Goal: Information Seeking & Learning: Learn about a topic

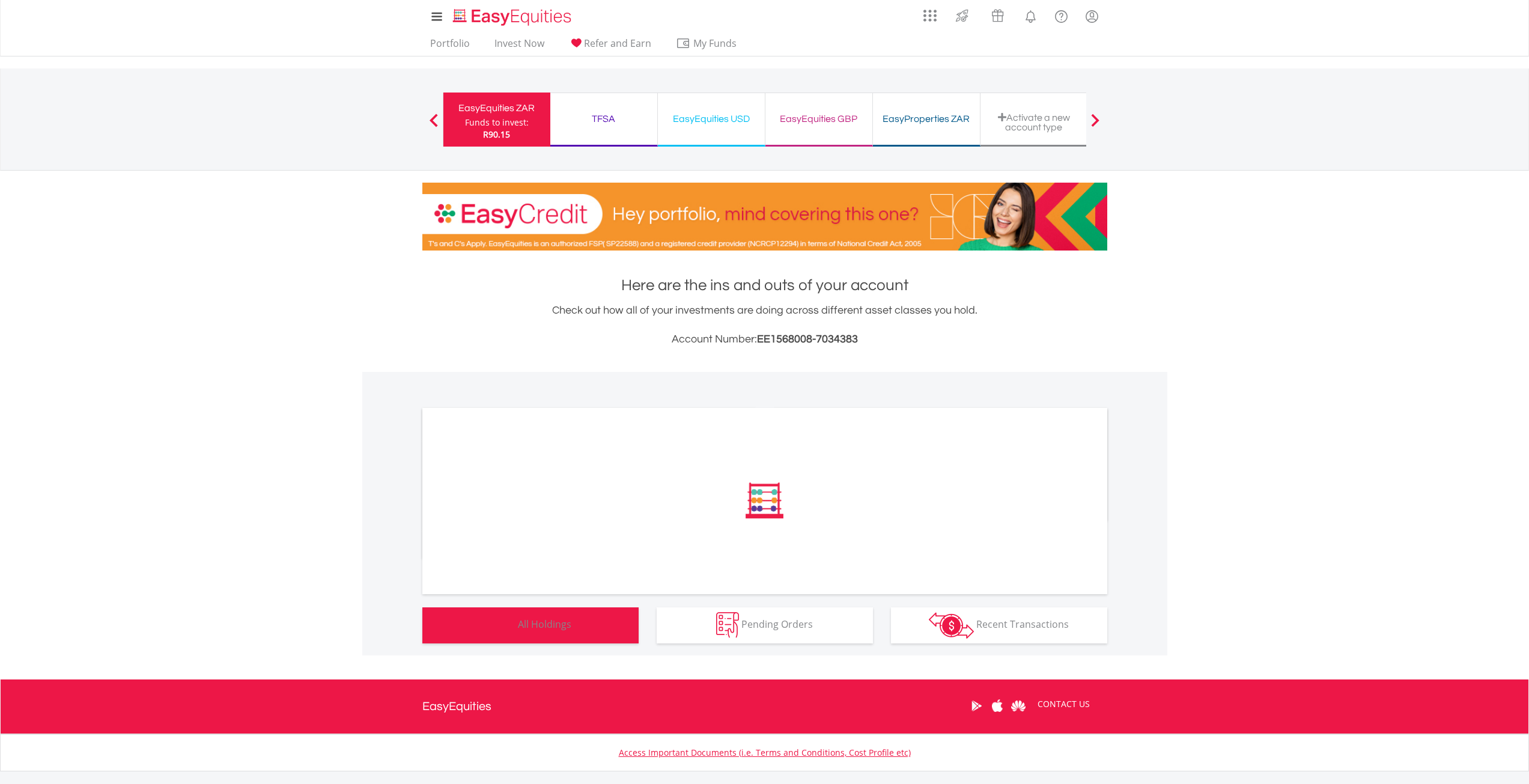
click at [540, 613] on button "Holdings All Holdings" at bounding box center [531, 626] width 216 height 36
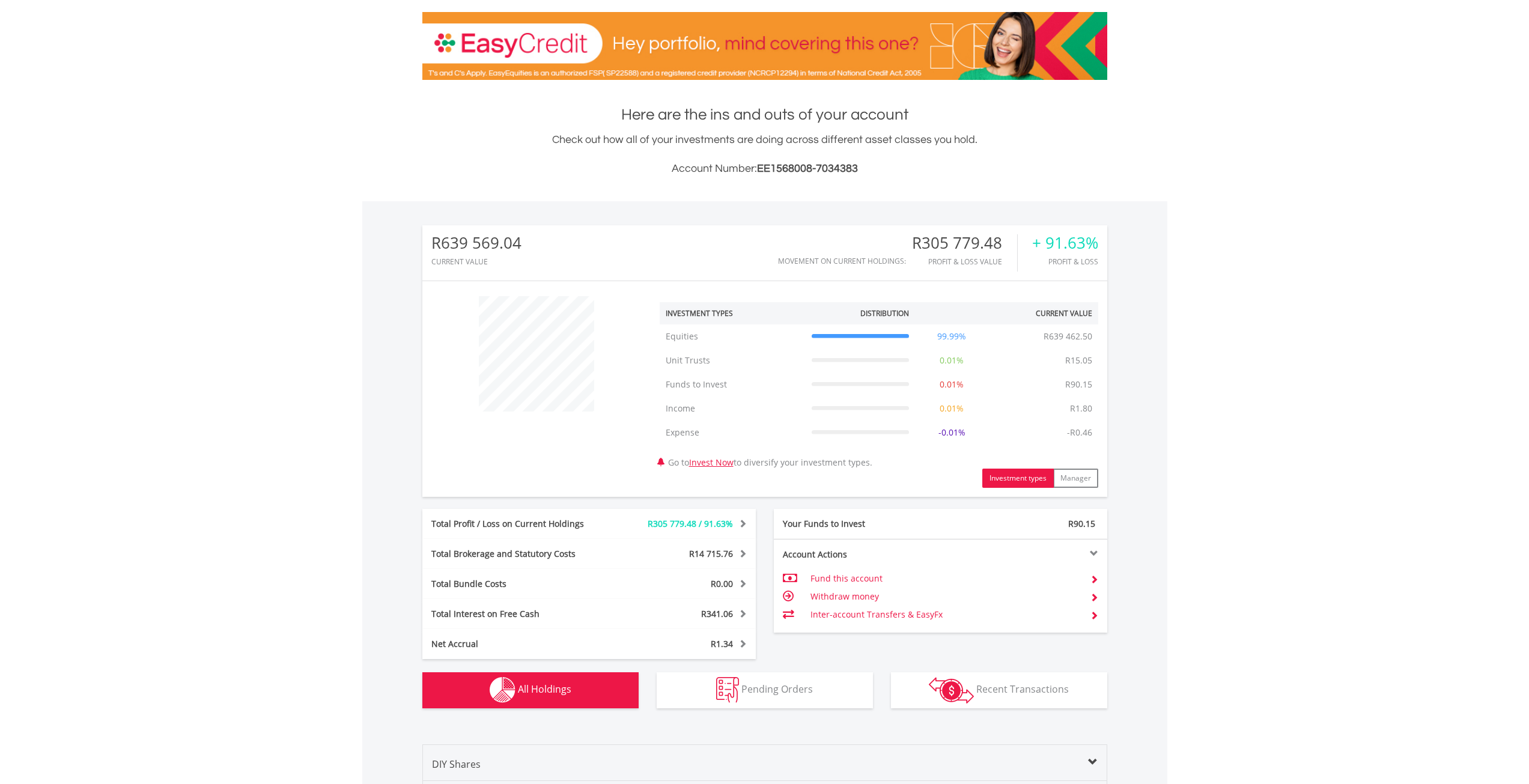
scroll to position [64, 0]
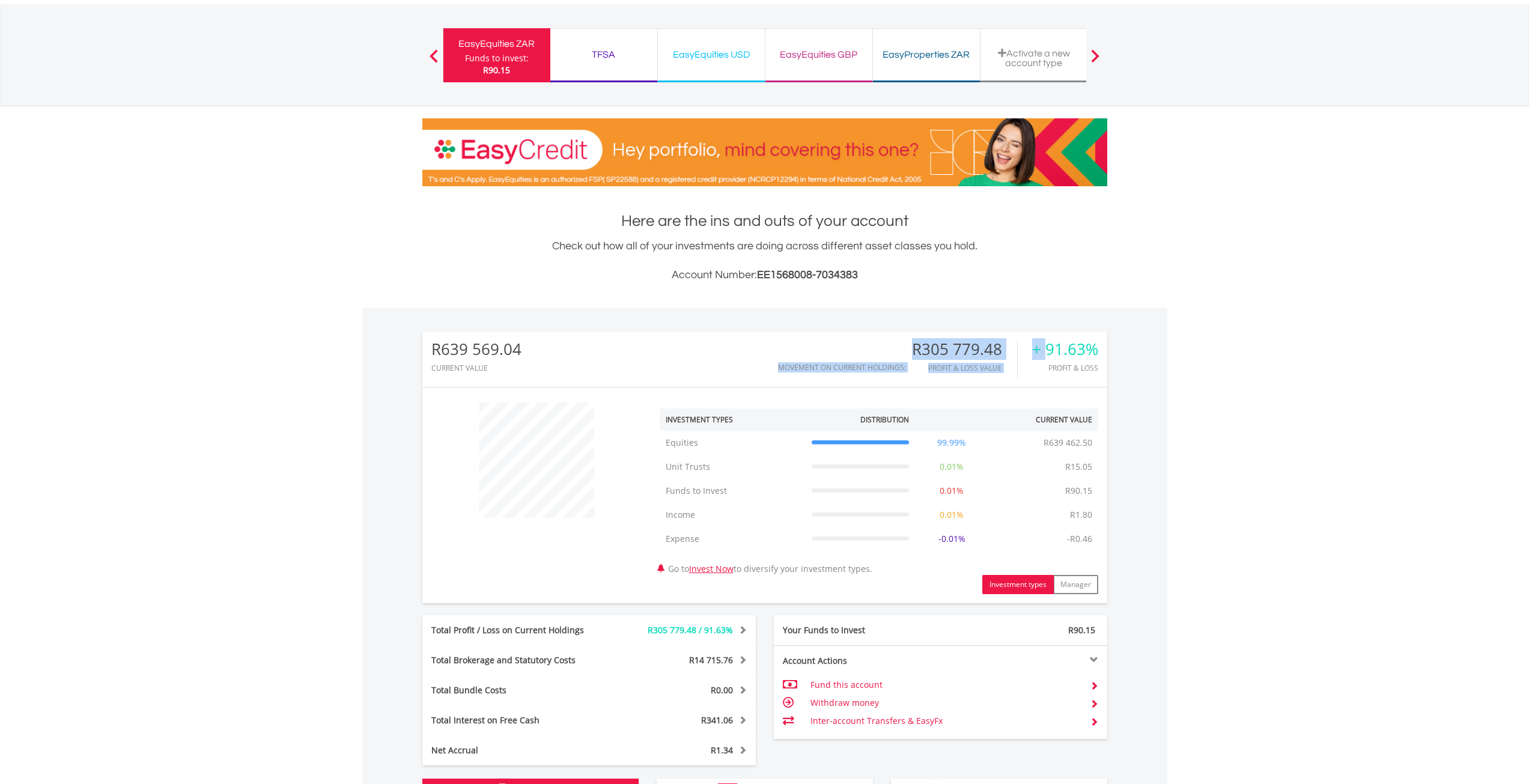
drag, startPoint x: 1047, startPoint y: 347, endPoint x: 1247, endPoint y: 368, distance: 201.1
drag, startPoint x: 1037, startPoint y: 350, endPoint x: 1130, endPoint y: 349, distance: 93.0
click at [1124, 348] on div "R639 569.04 CURRENT VALUE Movement on Current Holdings: R305 779.48 Profit & Lo…" at bounding box center [765, 567] width 805 height 519
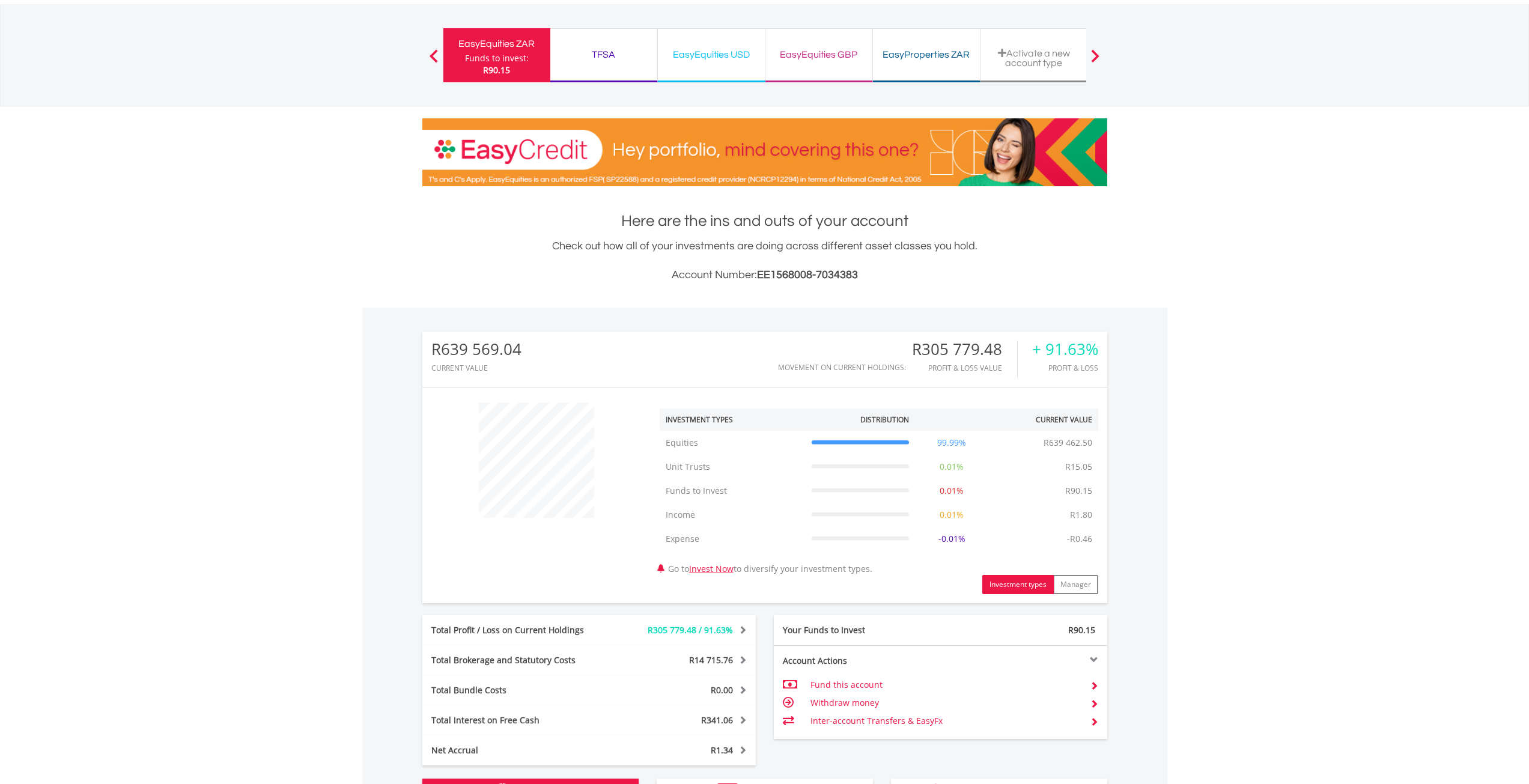
click at [1124, 375] on div "R639 569.04 CURRENT VALUE Movement on Current Holdings: R305 779.48 Profit & Lo…" at bounding box center [765, 567] width 805 height 519
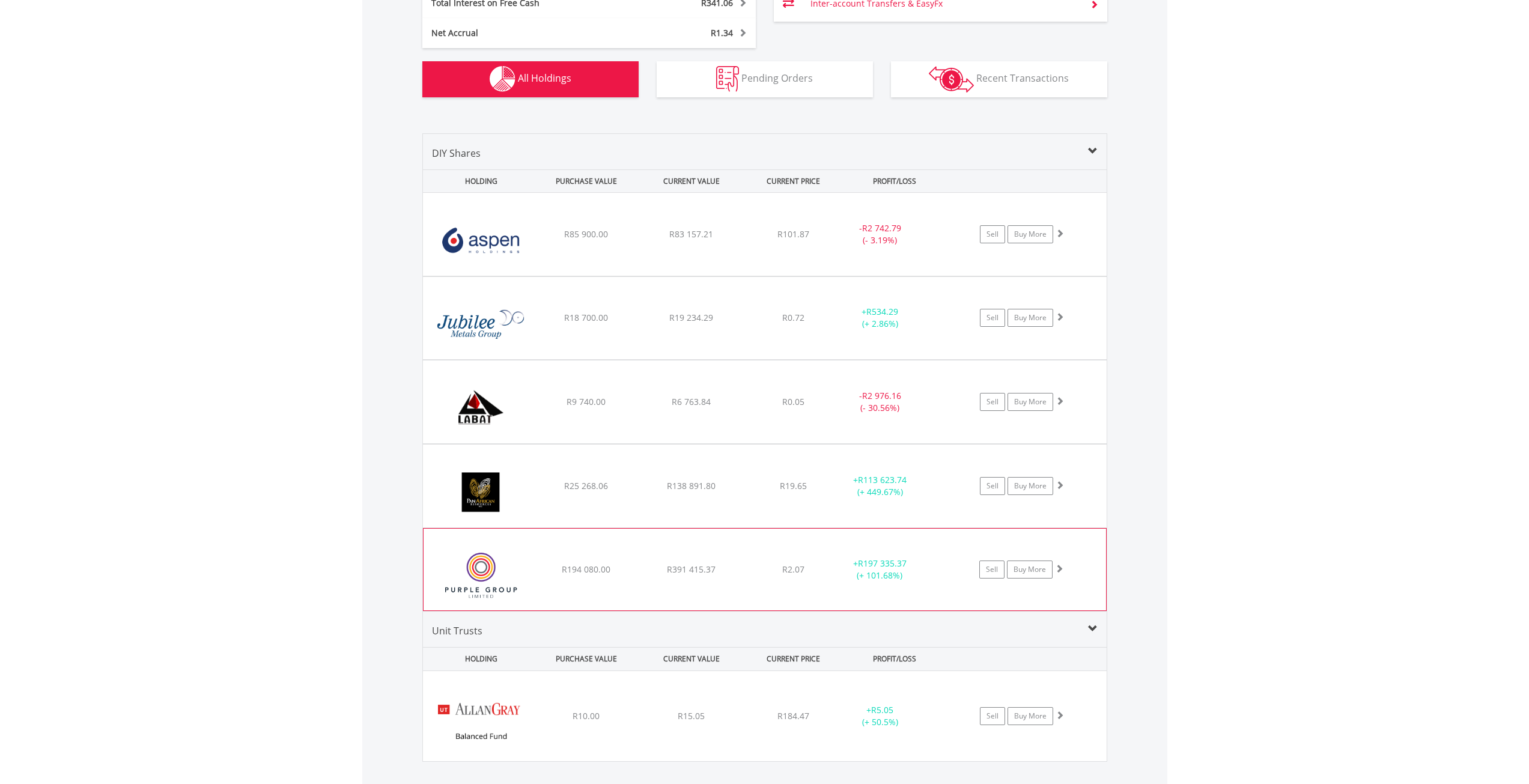
scroll to position [785, 0]
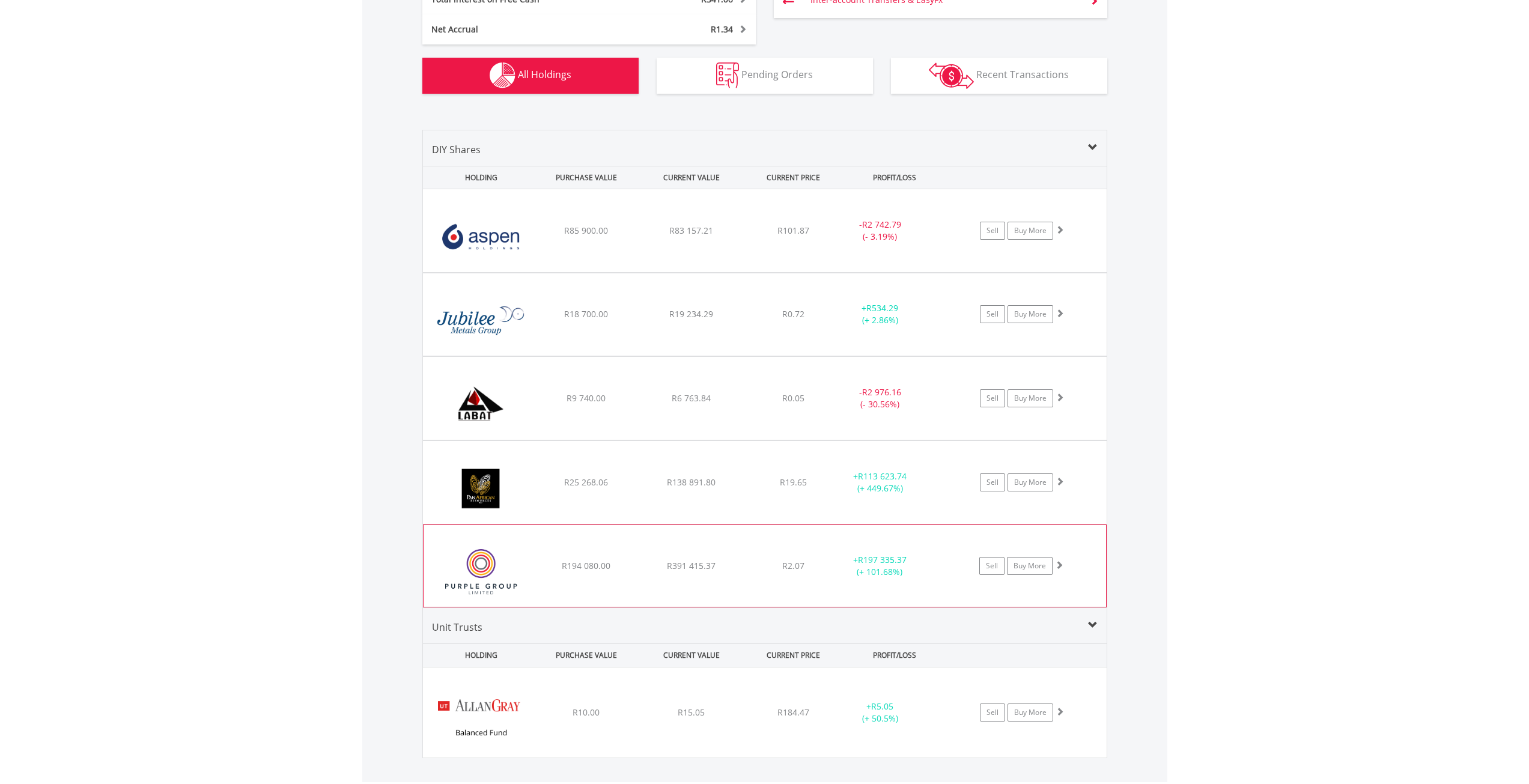
drag, startPoint x: 596, startPoint y: 584, endPoint x: 598, endPoint y: 590, distance: 6.3
click at [595, 590] on div "﻿ Purple Group Limited R194 080.00 R391 415.37 R2.07 + R197 335.37 (+ 101.68%) …" at bounding box center [764, 566] width 682 height 82
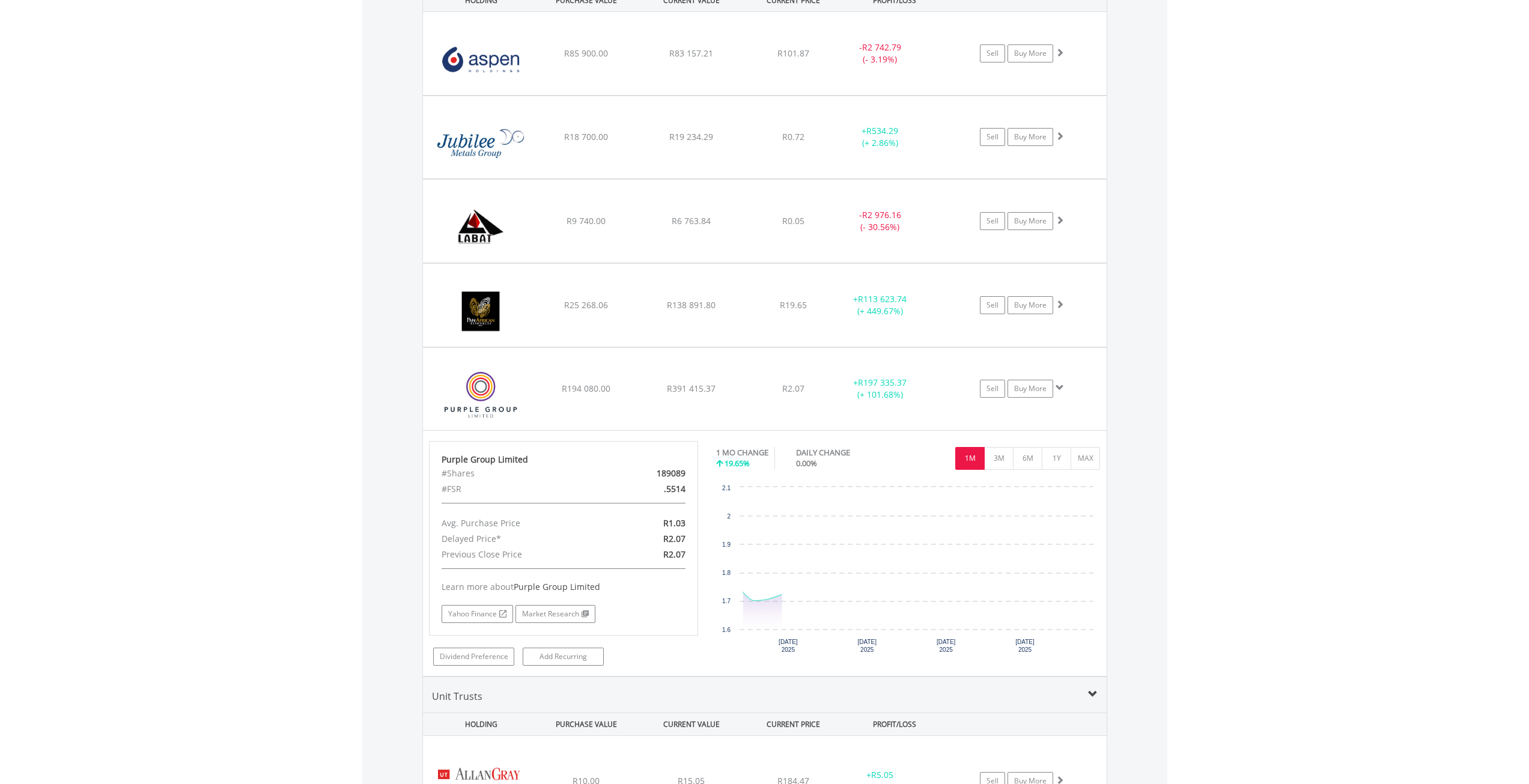
scroll to position [1025, 0]
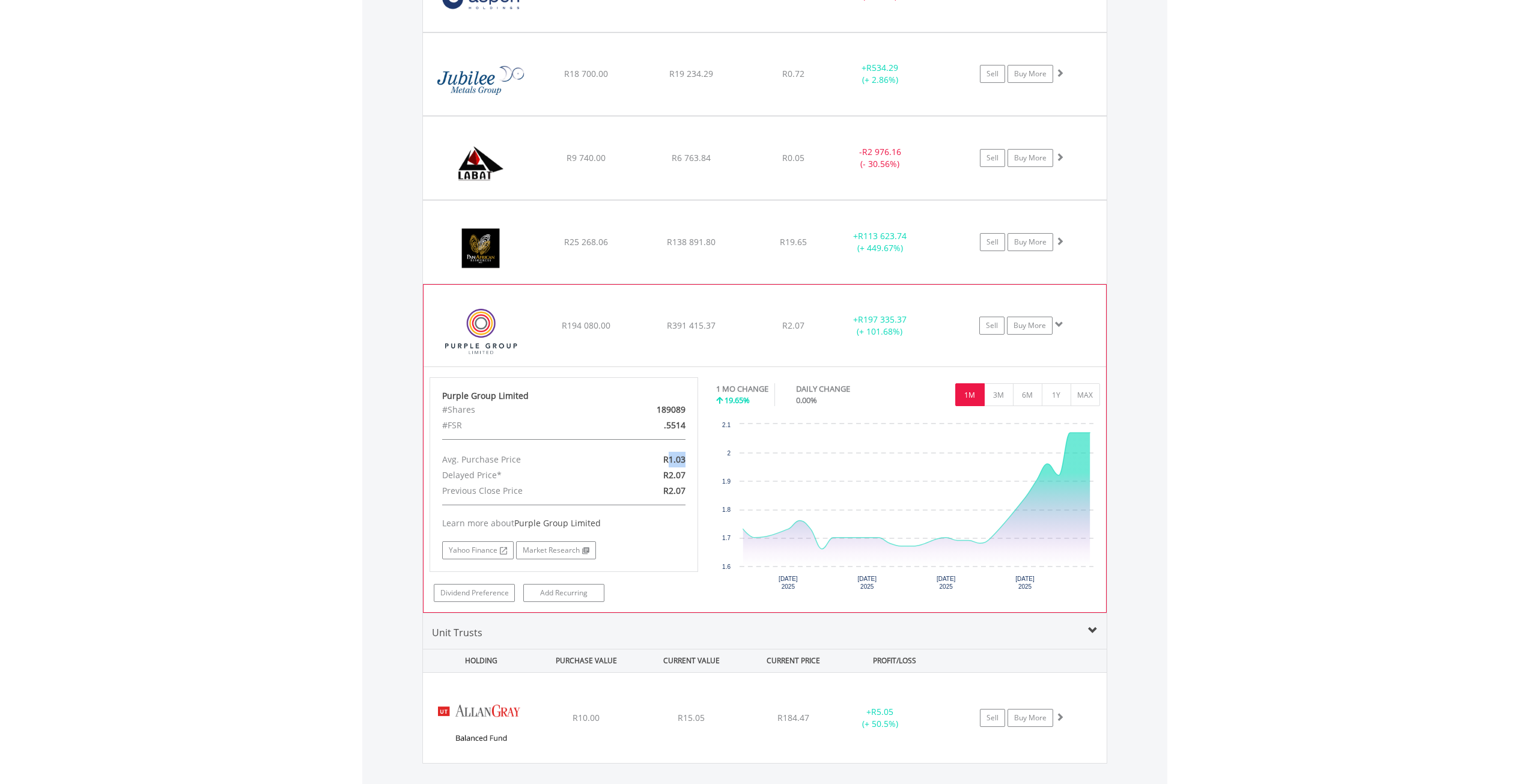
drag, startPoint x: 670, startPoint y: 459, endPoint x: 688, endPoint y: 460, distance: 18.0
click at [688, 460] on div "R1.03" at bounding box center [651, 459] width 87 height 15
click at [617, 456] on div "R1.03" at bounding box center [651, 459] width 87 height 15
drag, startPoint x: 666, startPoint y: 471, endPoint x: 696, endPoint y: 475, distance: 30.3
click at [696, 475] on div "Purple Group Limited #Shares 189089 #FSR .5514 Avg. Purchase Price R1.03 Delaye…" at bounding box center [564, 474] width 269 height 194
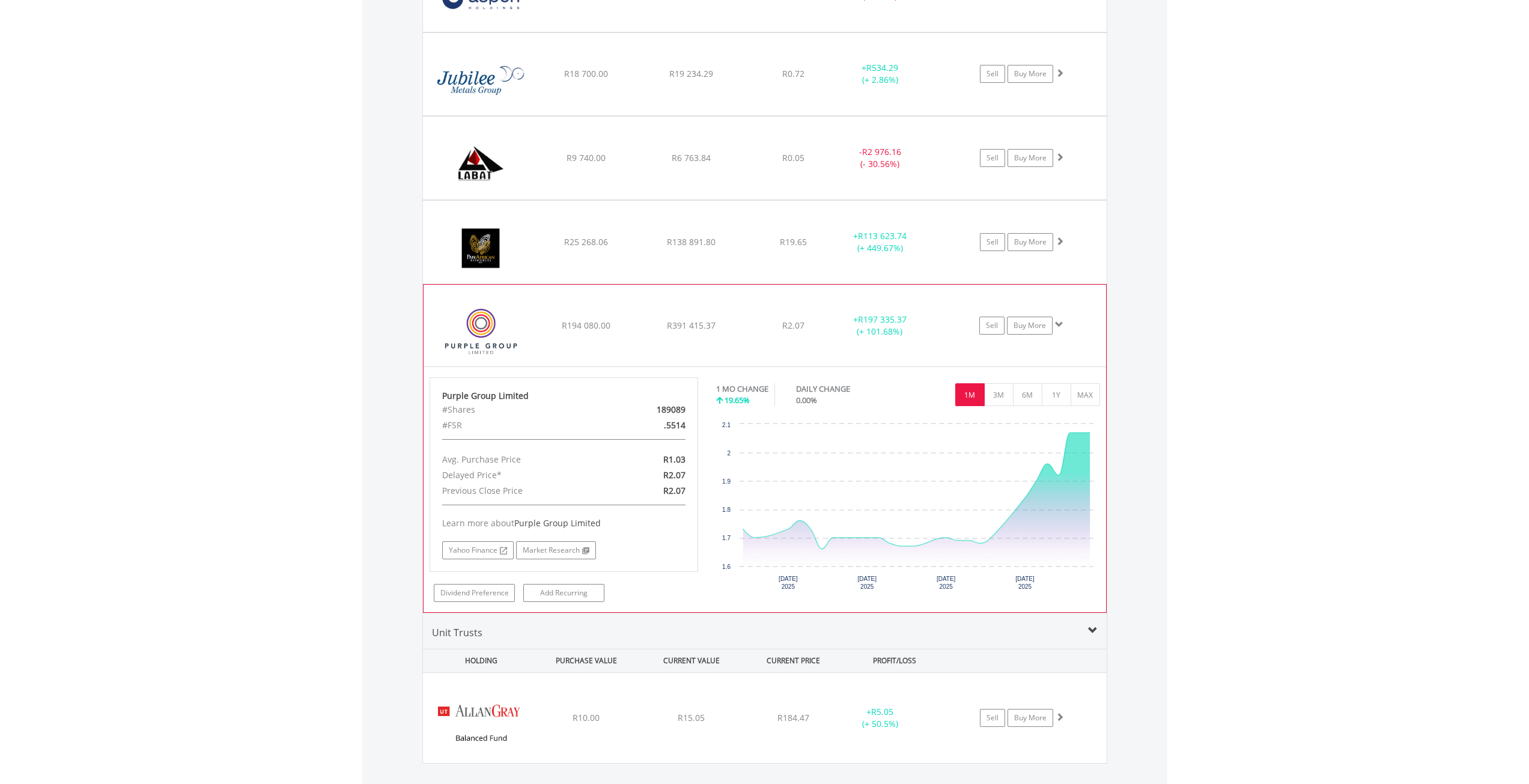
drag, startPoint x: 702, startPoint y: 464, endPoint x: 710, endPoint y: 460, distance: 8.9
click at [704, 462] on div "Purple Group Limited #Shares 189089 #FSR .5514 Avg. Purchase Price R1.03 Delaye…" at bounding box center [564, 489] width 287 height 225
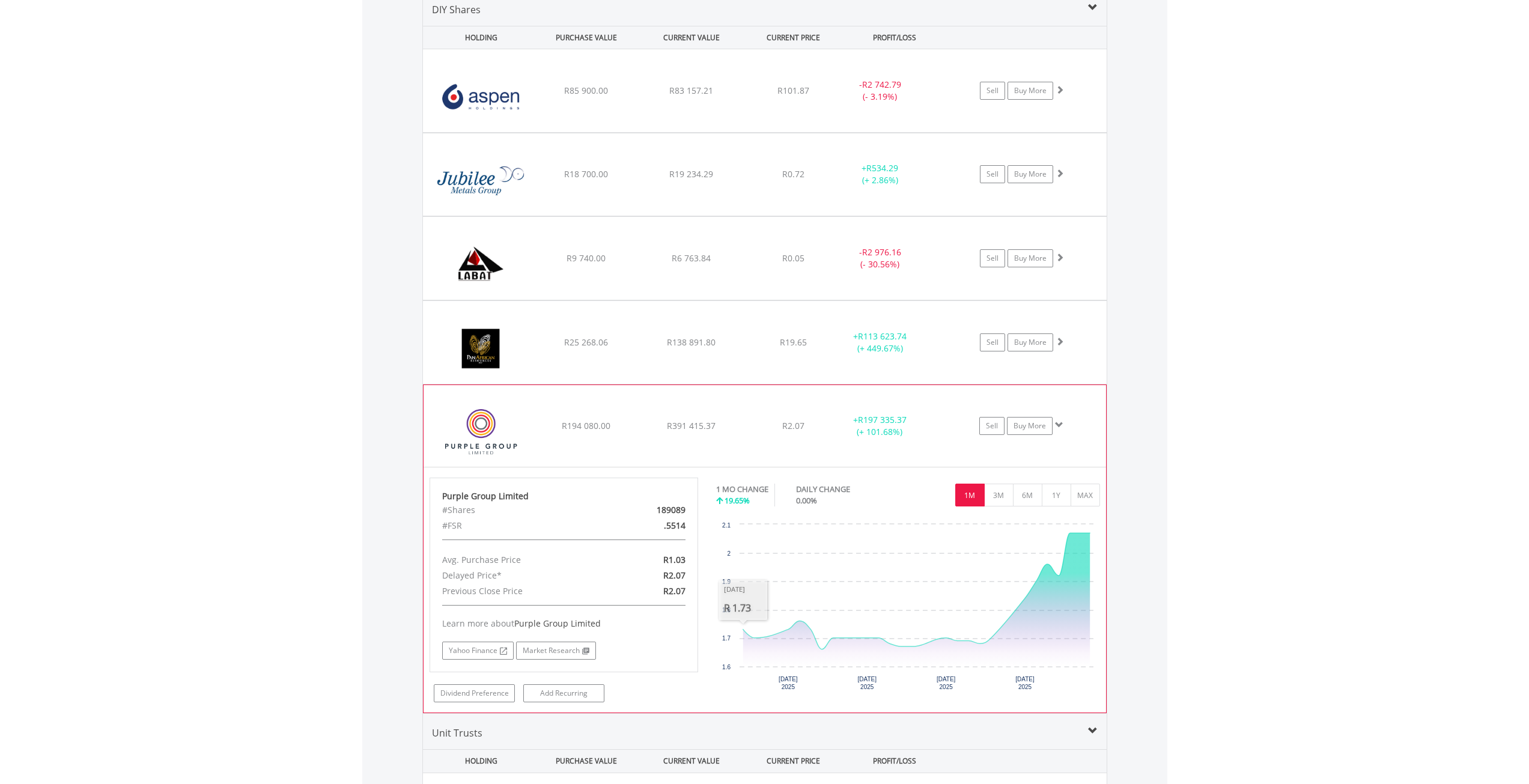
scroll to position [905, 0]
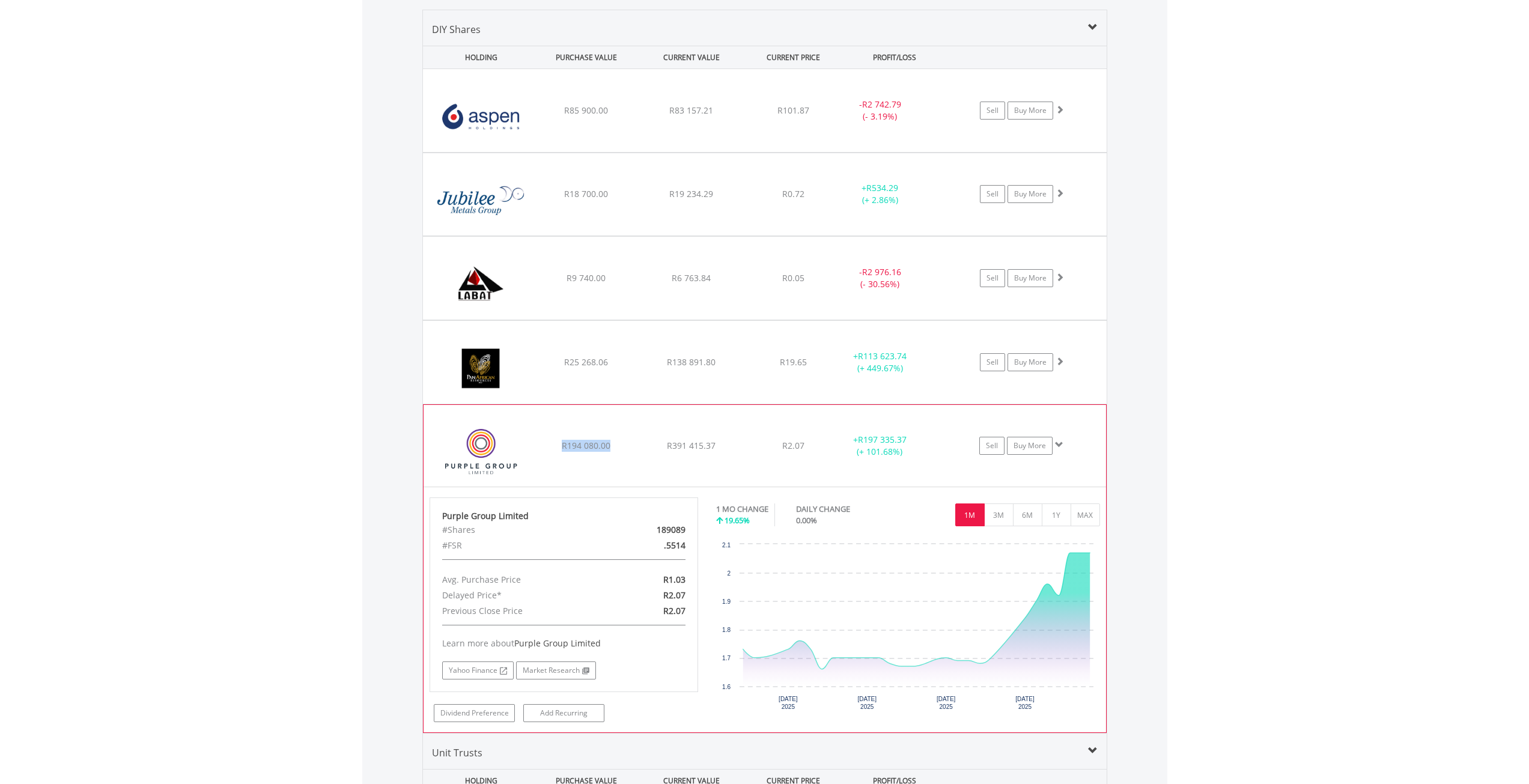
drag, startPoint x: 613, startPoint y: 444, endPoint x: 557, endPoint y: 444, distance: 56.0
click at [558, 445] on div "R194 080.00" at bounding box center [586, 446] width 102 height 12
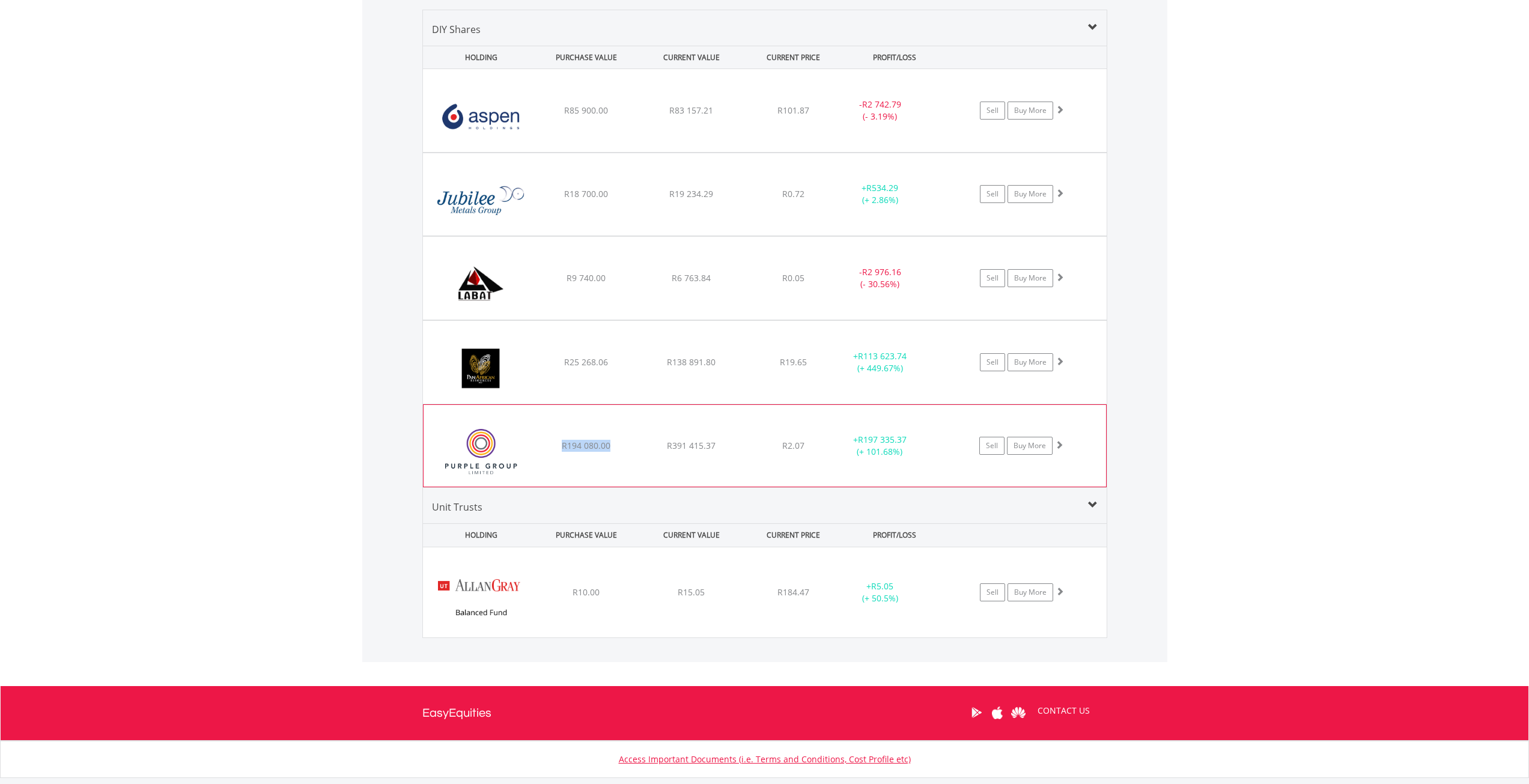
click at [607, 446] on span "R194 080.00" at bounding box center [586, 445] width 49 height 11
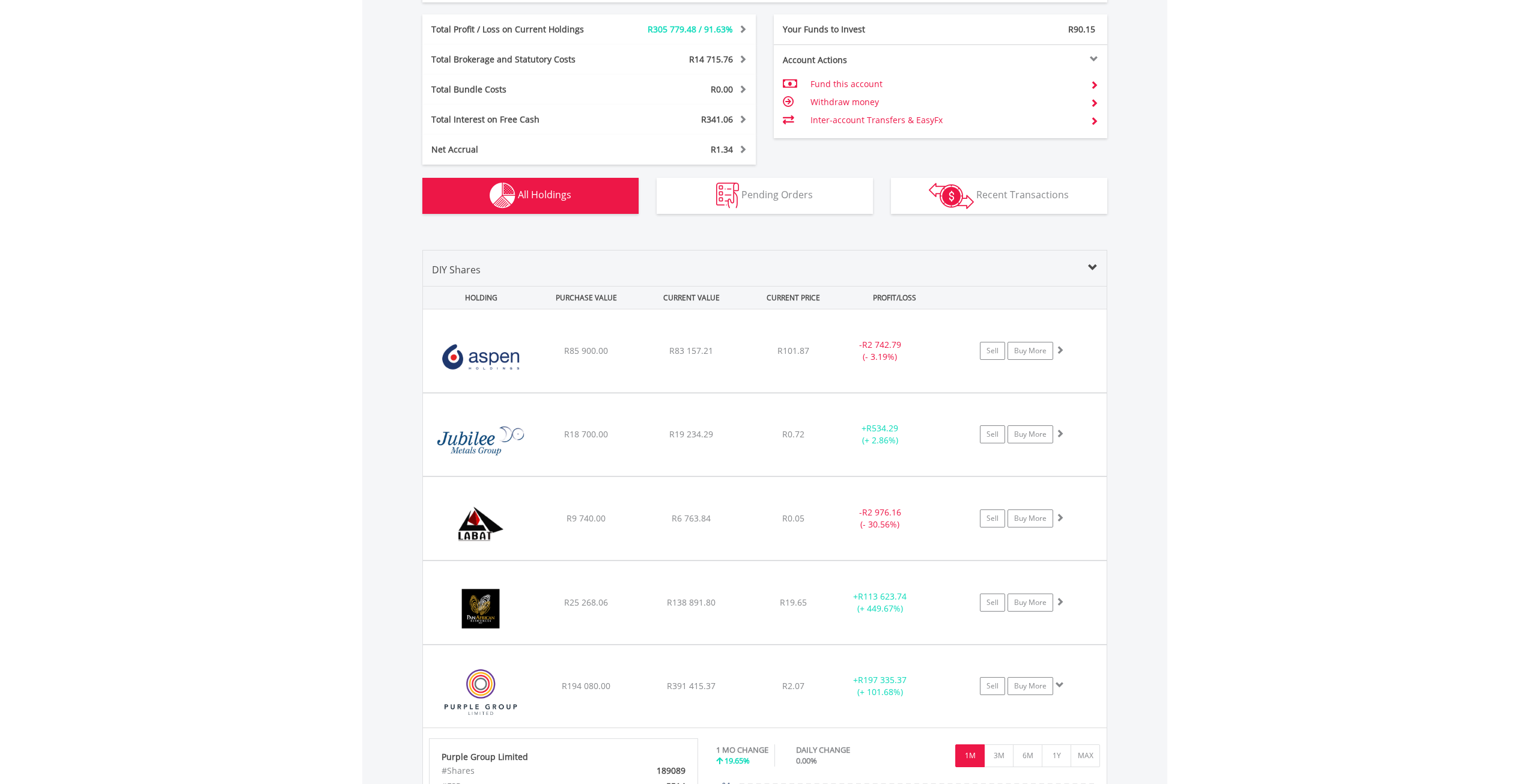
click at [317, 421] on body "My Investments Invest Now New Listings Sell My Recurring Investments Pending Or…" at bounding box center [764, 345] width 1529 height 2021
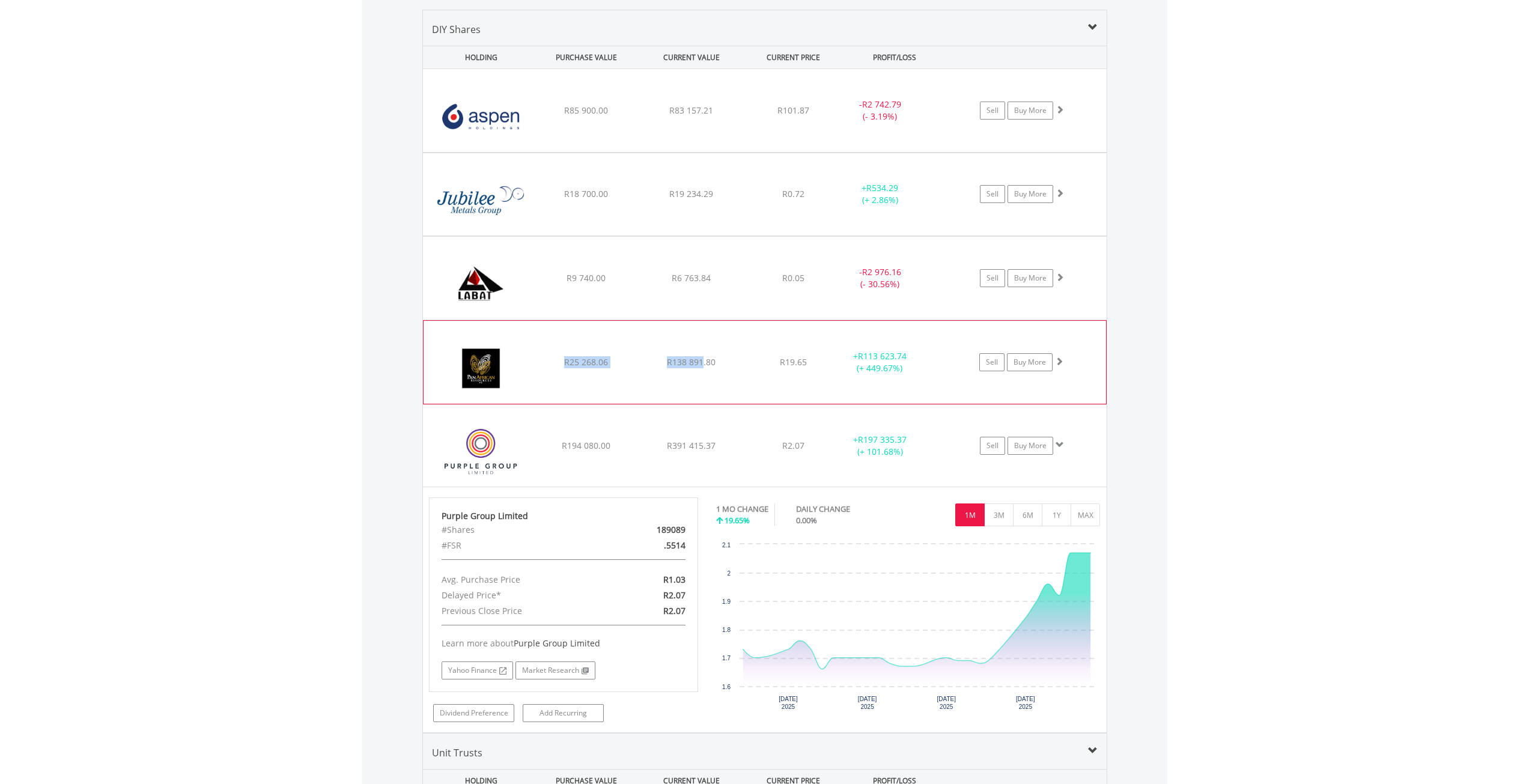
drag, startPoint x: 566, startPoint y: 363, endPoint x: 723, endPoint y: 368, distance: 157.1
click at [706, 366] on div "﻿ Pan African Resource PLC R25 268.06 R138 891.80 R19.65 + R113 623.74 (+ 449.6…" at bounding box center [764, 362] width 682 height 83
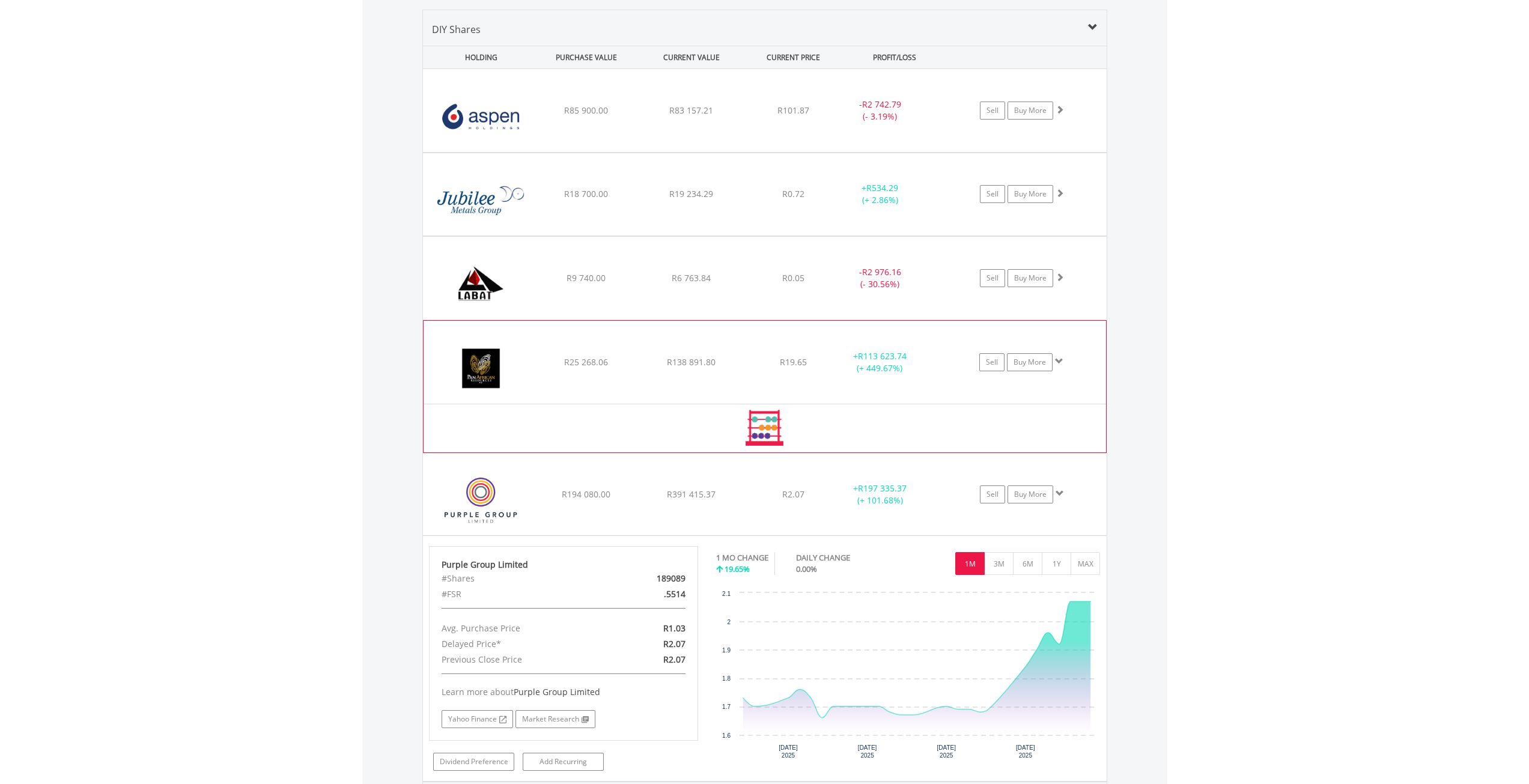
click at [906, 361] on span "R113 623.74" at bounding box center [882, 355] width 49 height 11
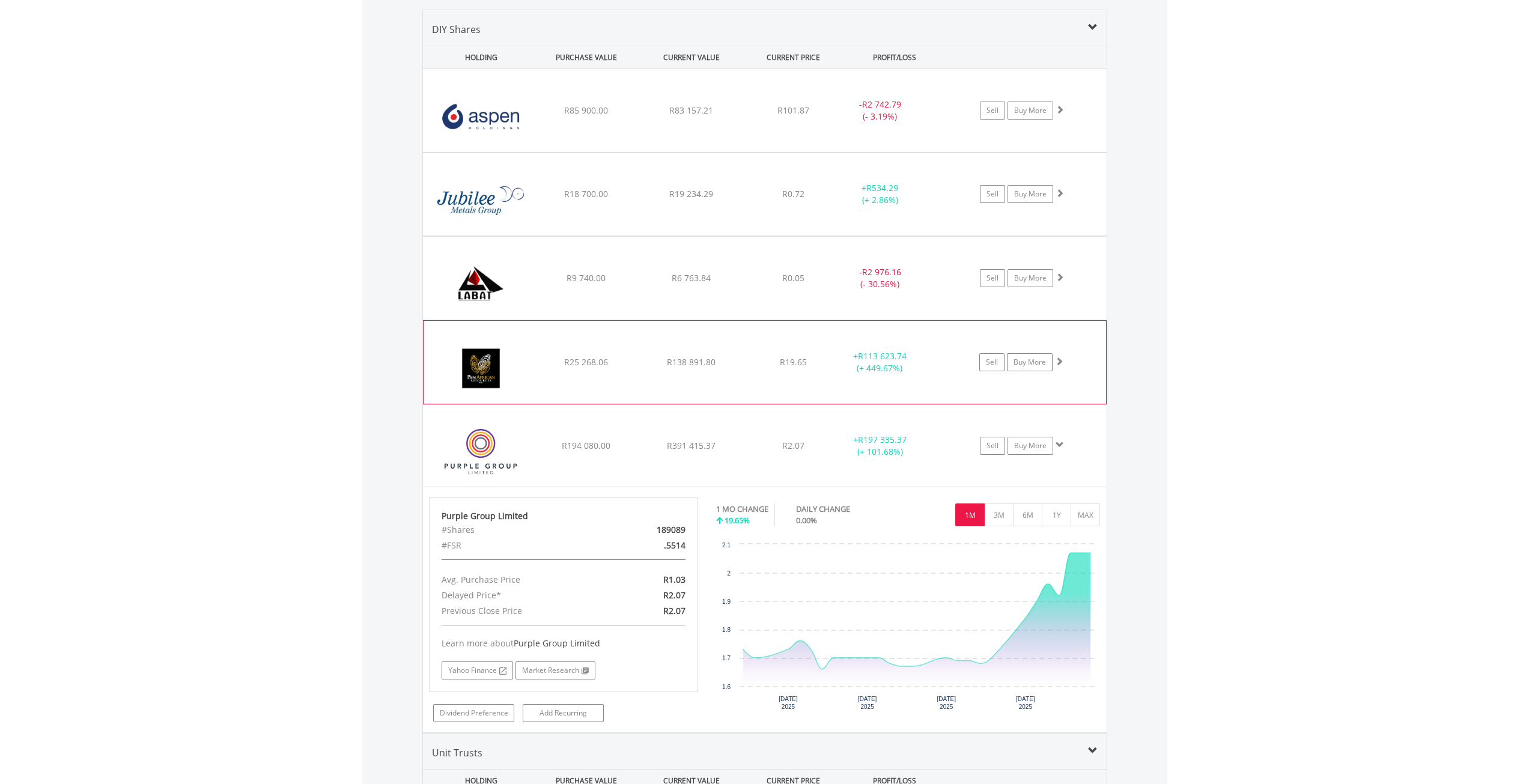
click at [573, 357] on span "R25 268.06" at bounding box center [586, 361] width 44 height 11
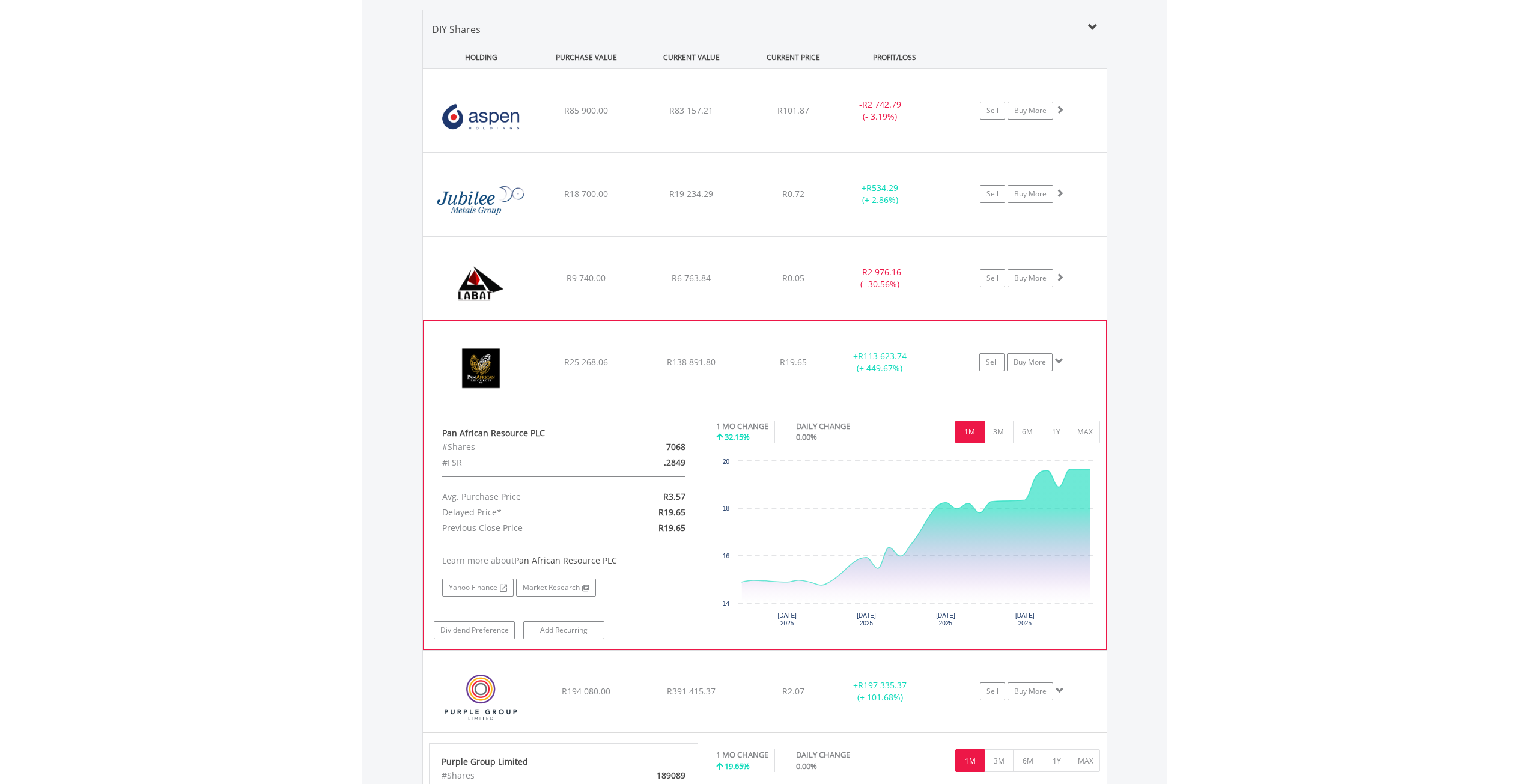
click at [666, 491] on div "R3.57" at bounding box center [651, 496] width 87 height 15
drag, startPoint x: 666, startPoint y: 494, endPoint x: 704, endPoint y: 496, distance: 38.1
click at [704, 496] on div "Pan African Resource PLC #Shares 7068 #FSR .2849 Avg. Purchase Price R3.57 Dela…" at bounding box center [564, 526] width 287 height 225
drag, startPoint x: 660, startPoint y: 509, endPoint x: 692, endPoint y: 514, distance: 32.4
click at [692, 514] on div "R19.65" at bounding box center [651, 512] width 87 height 15
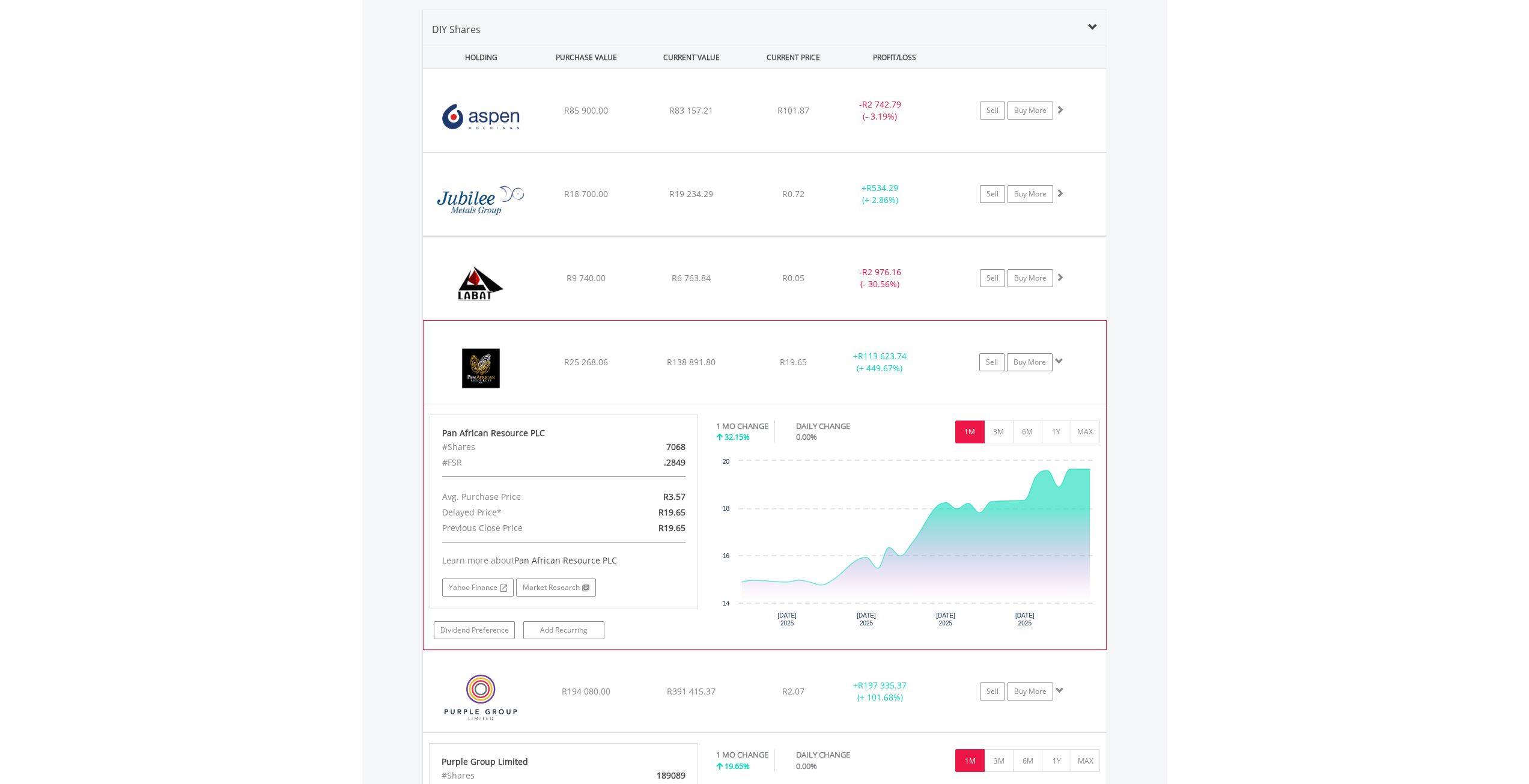
click at [597, 442] on div "#Shares" at bounding box center [521, 447] width 174 height 15
click at [608, 361] on span "R25 268.06" at bounding box center [586, 361] width 44 height 11
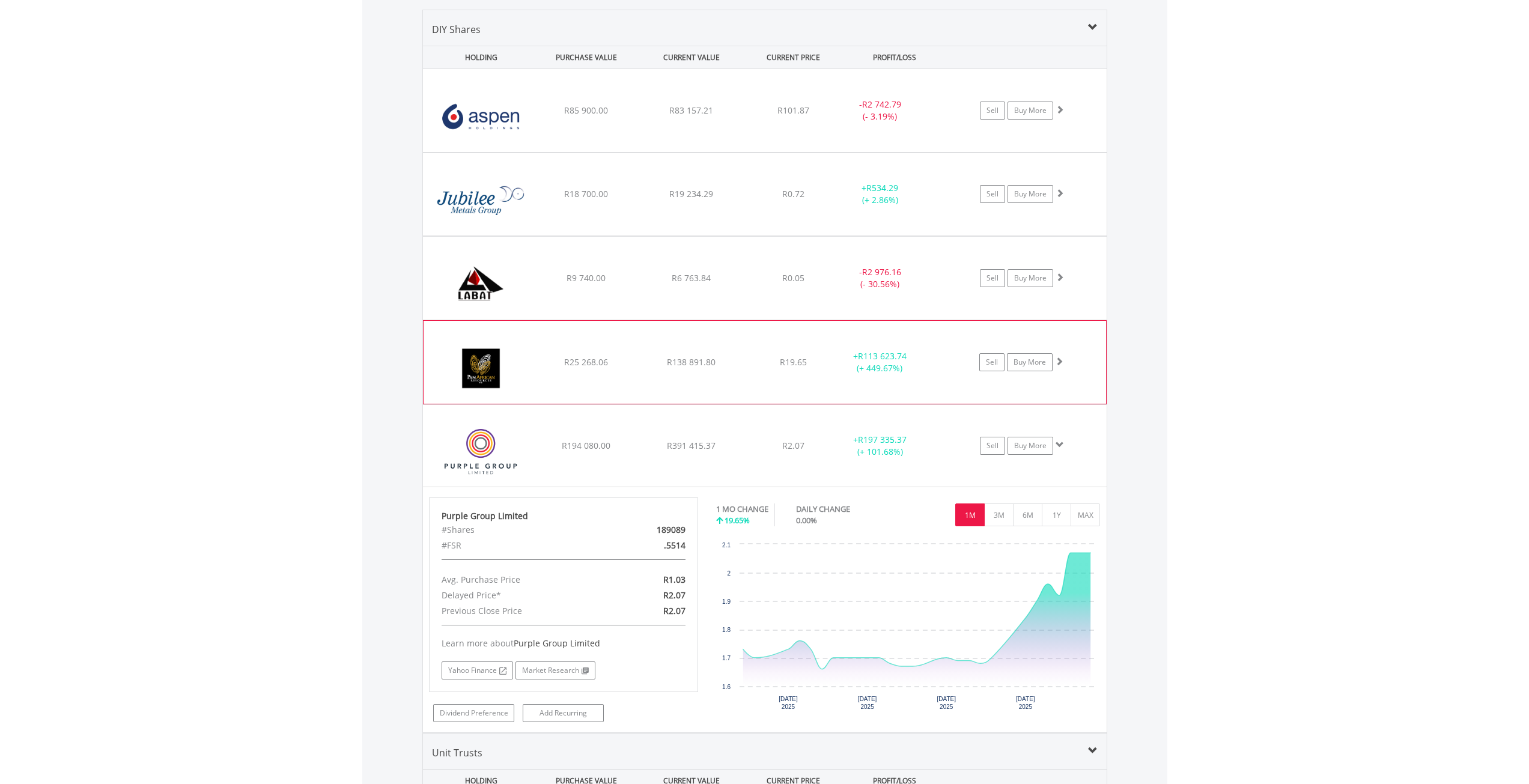
click at [597, 365] on span "R25 268.06" at bounding box center [586, 361] width 44 height 11
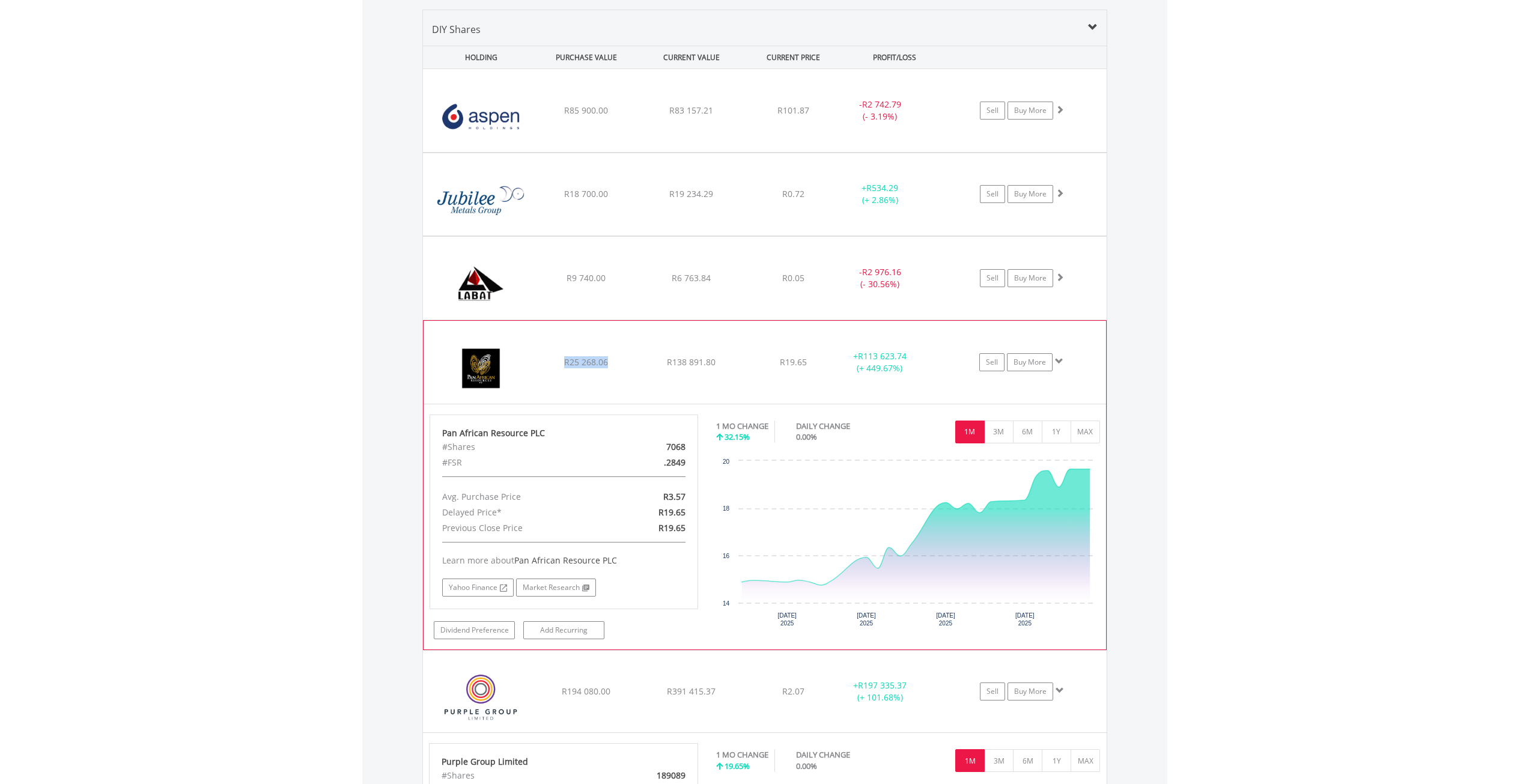
drag, startPoint x: 568, startPoint y: 363, endPoint x: 611, endPoint y: 374, distance: 44.4
click at [611, 374] on div "﻿ Pan African Resource PLC R25 268.06 R138 891.80 R19.65 + R113 623.74 (+ 449.6…" at bounding box center [764, 362] width 682 height 83
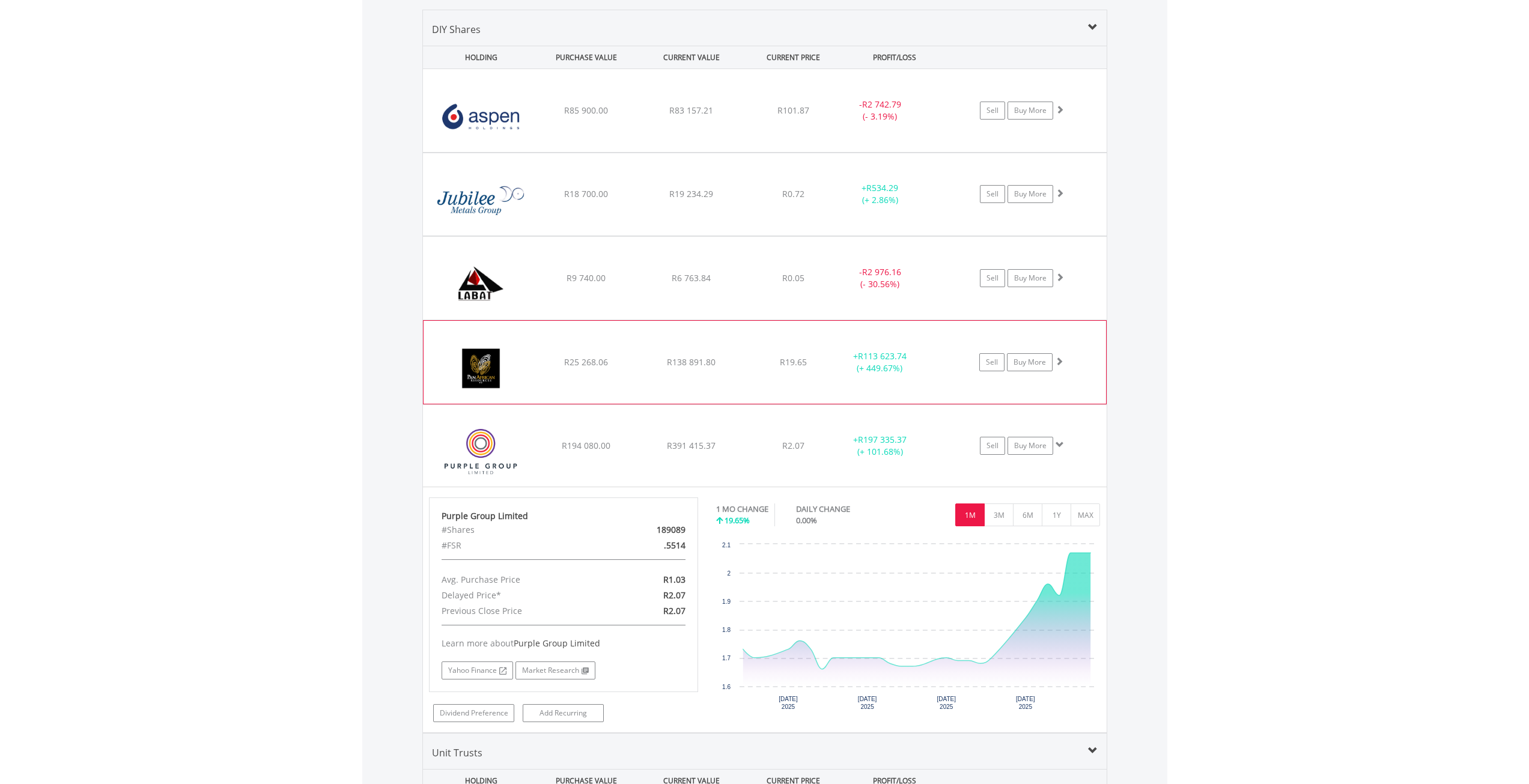
drag, startPoint x: 671, startPoint y: 361, endPoint x: 670, endPoint y: 370, distance: 9.1
click at [671, 362] on span "R138 891.80" at bounding box center [691, 361] width 49 height 11
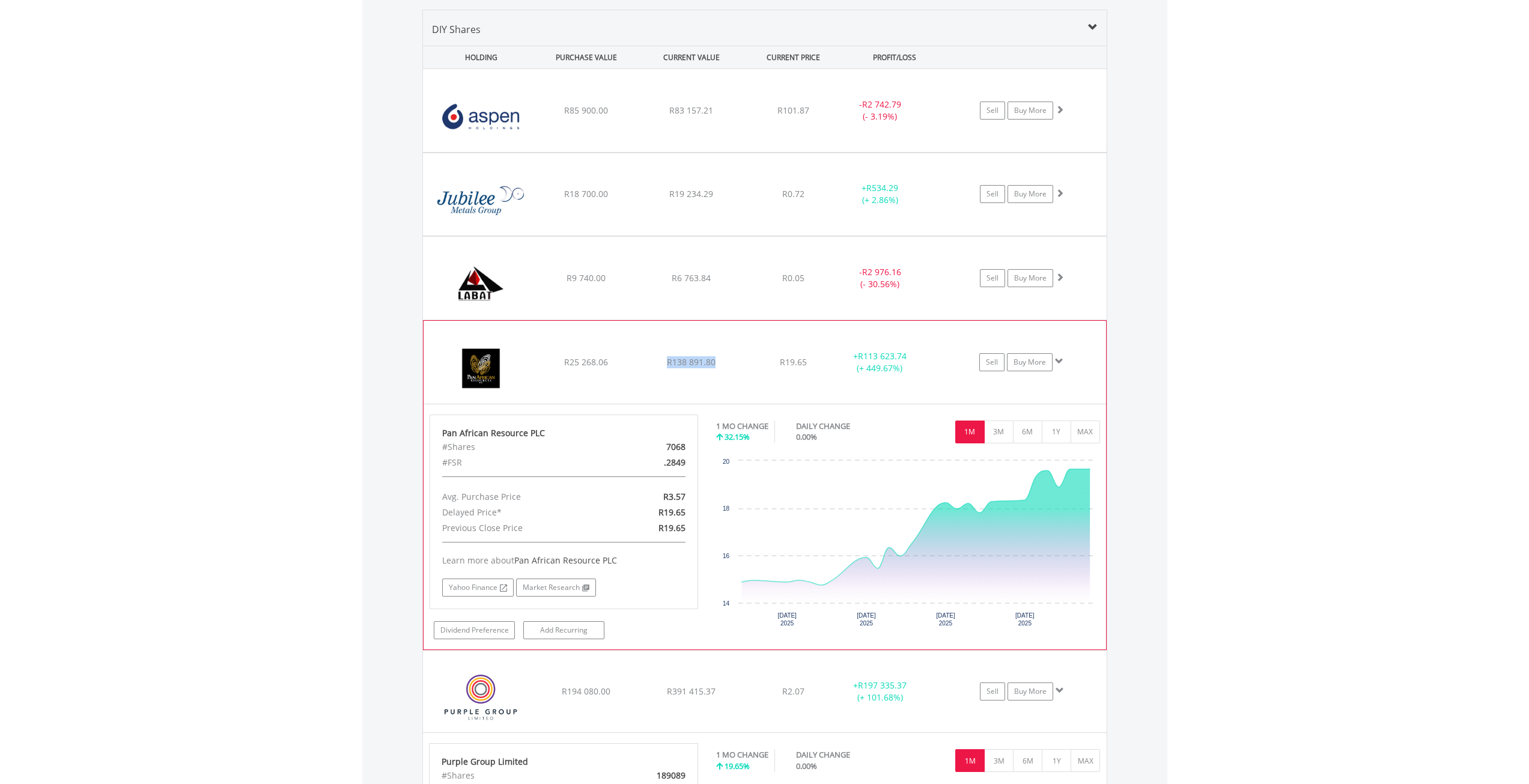
drag, startPoint x: 670, startPoint y: 364, endPoint x: 723, endPoint y: 372, distance: 53.6
click at [723, 372] on div "﻿ Pan African Resource PLC R25 268.06 R138 891.80 R19.65 + R113 623.74 (+ 449.6…" at bounding box center [764, 362] width 682 height 83
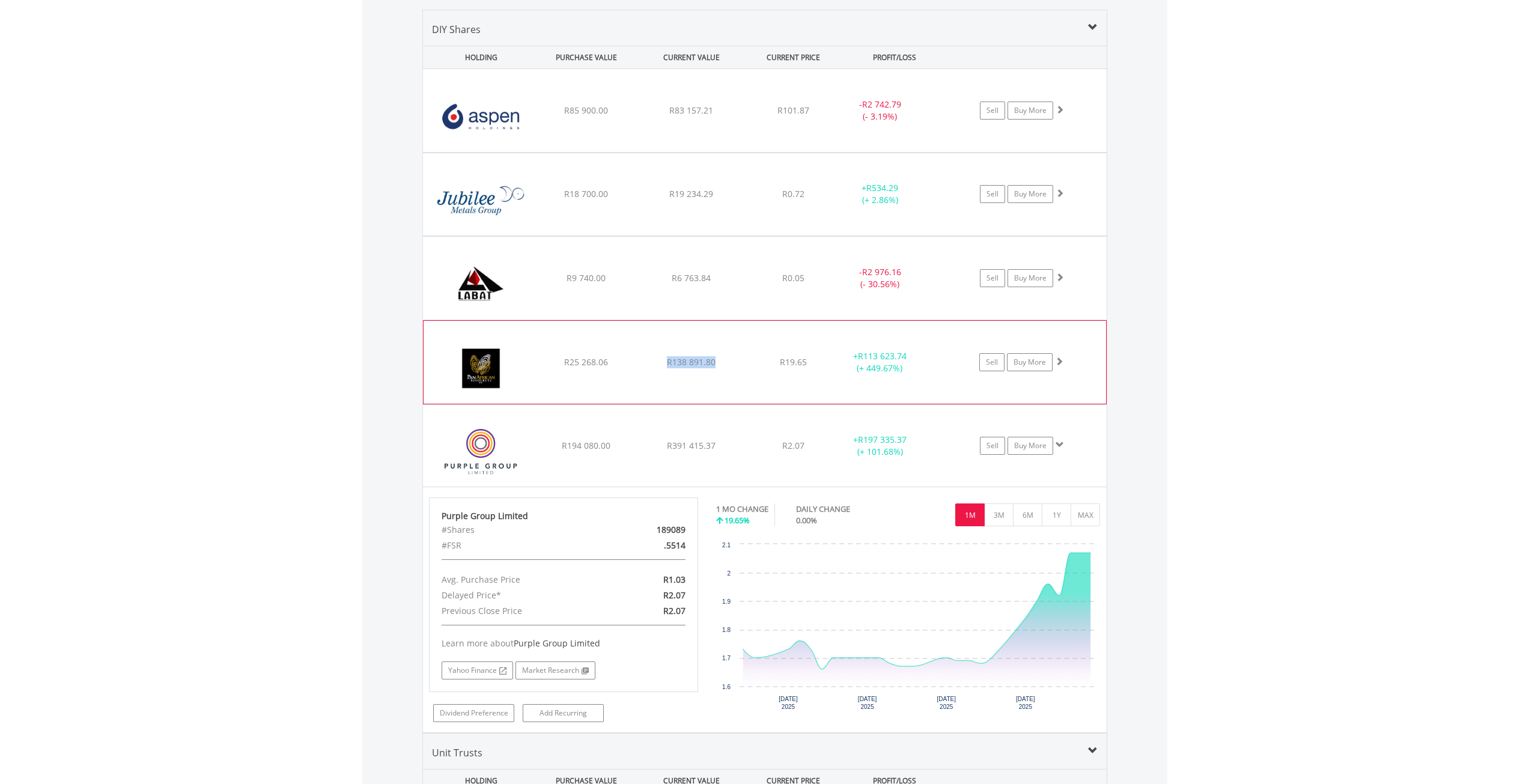
click at [678, 394] on div "﻿ Pan African Resource PLC R25 268.06 R138 891.80 R19.65 + R113 623.74 (+ 449.6…" at bounding box center [764, 362] width 682 height 83
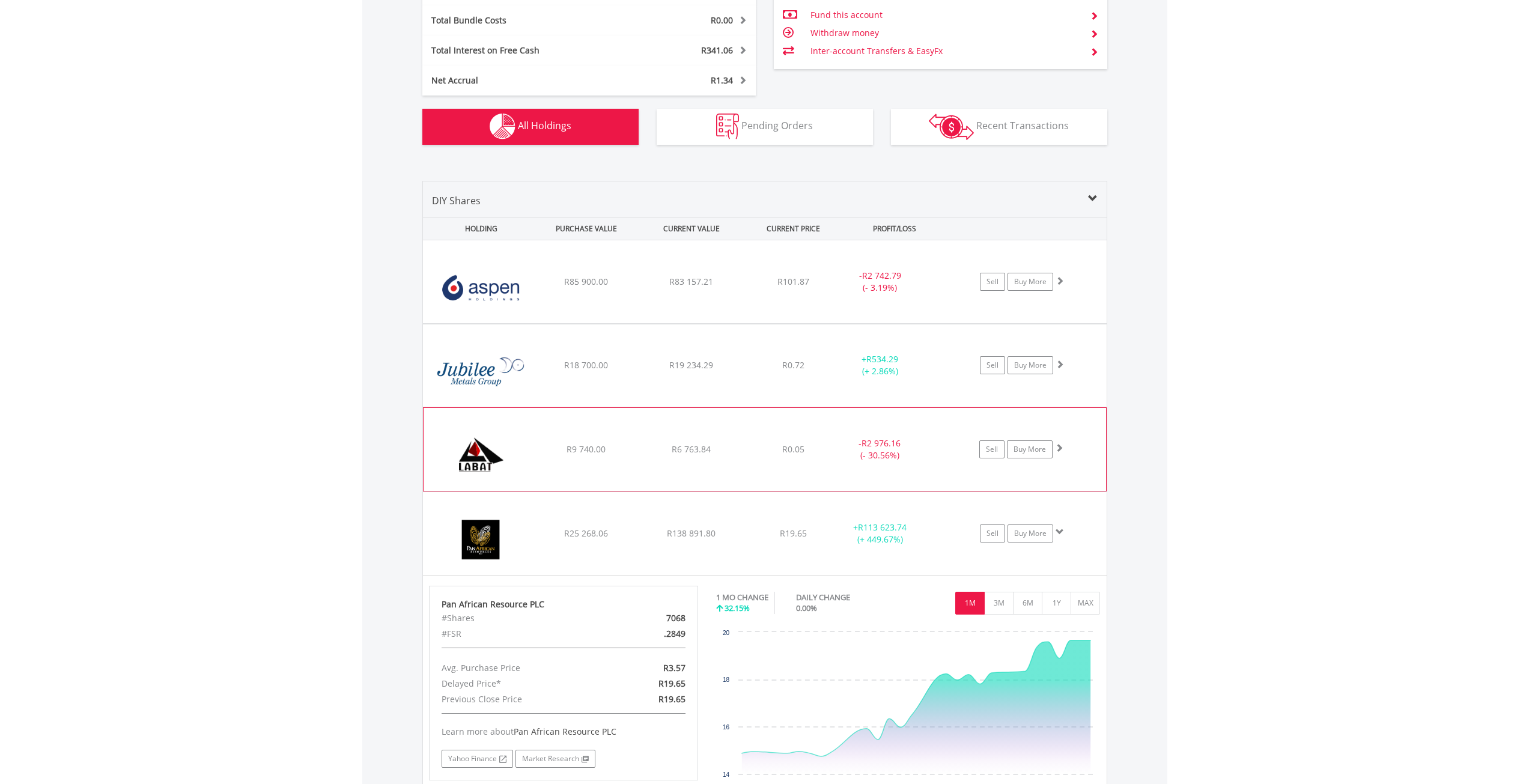
scroll to position [725, 0]
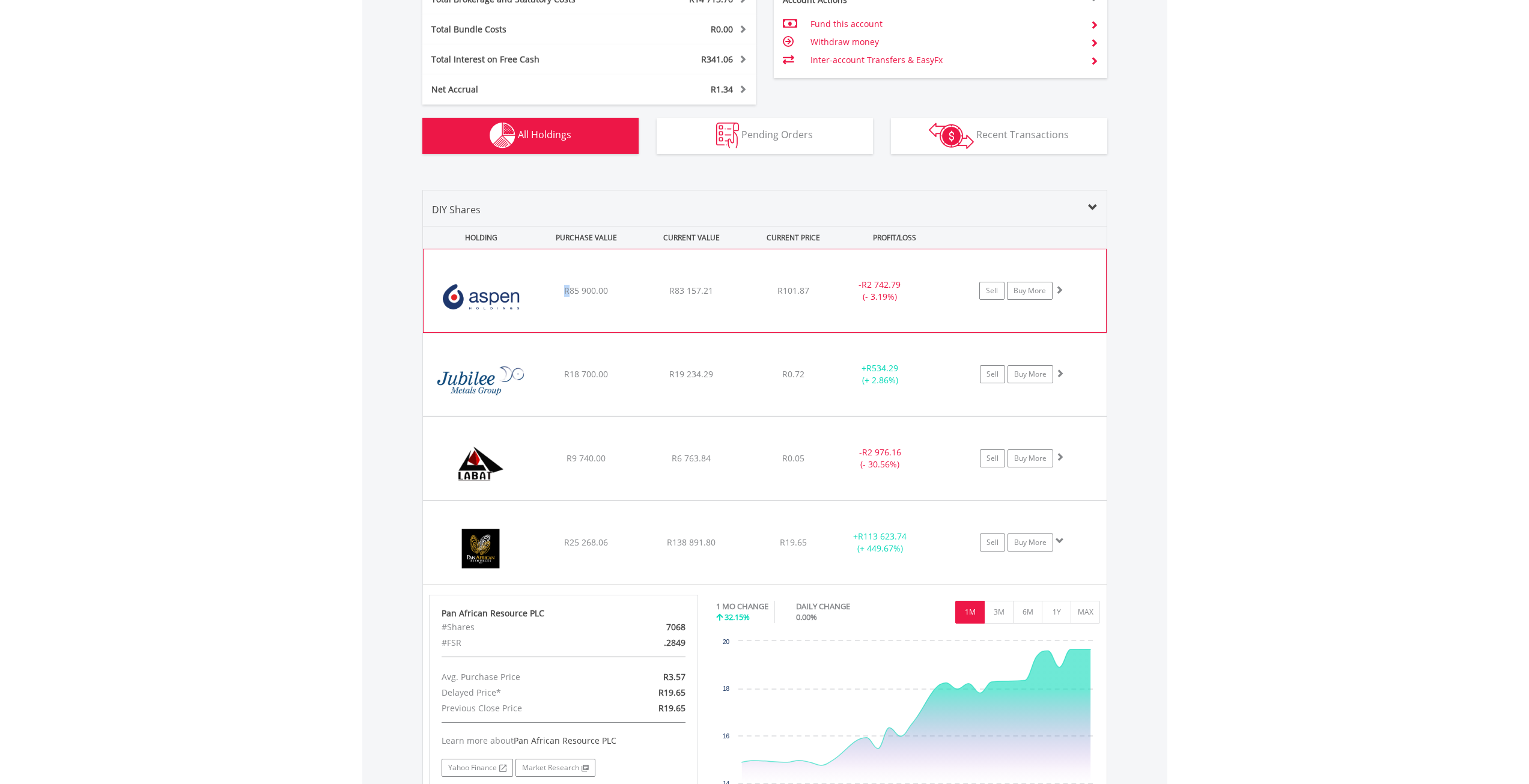
drag, startPoint x: 565, startPoint y: 287, endPoint x: 572, endPoint y: 300, distance: 14.8
click at [568, 282] on div "﻿ Aspen Pharmacare Holdings Limited R85 900.00 R83 157.21 R101.87 - R2 742.79 (…" at bounding box center [764, 291] width 682 height 83
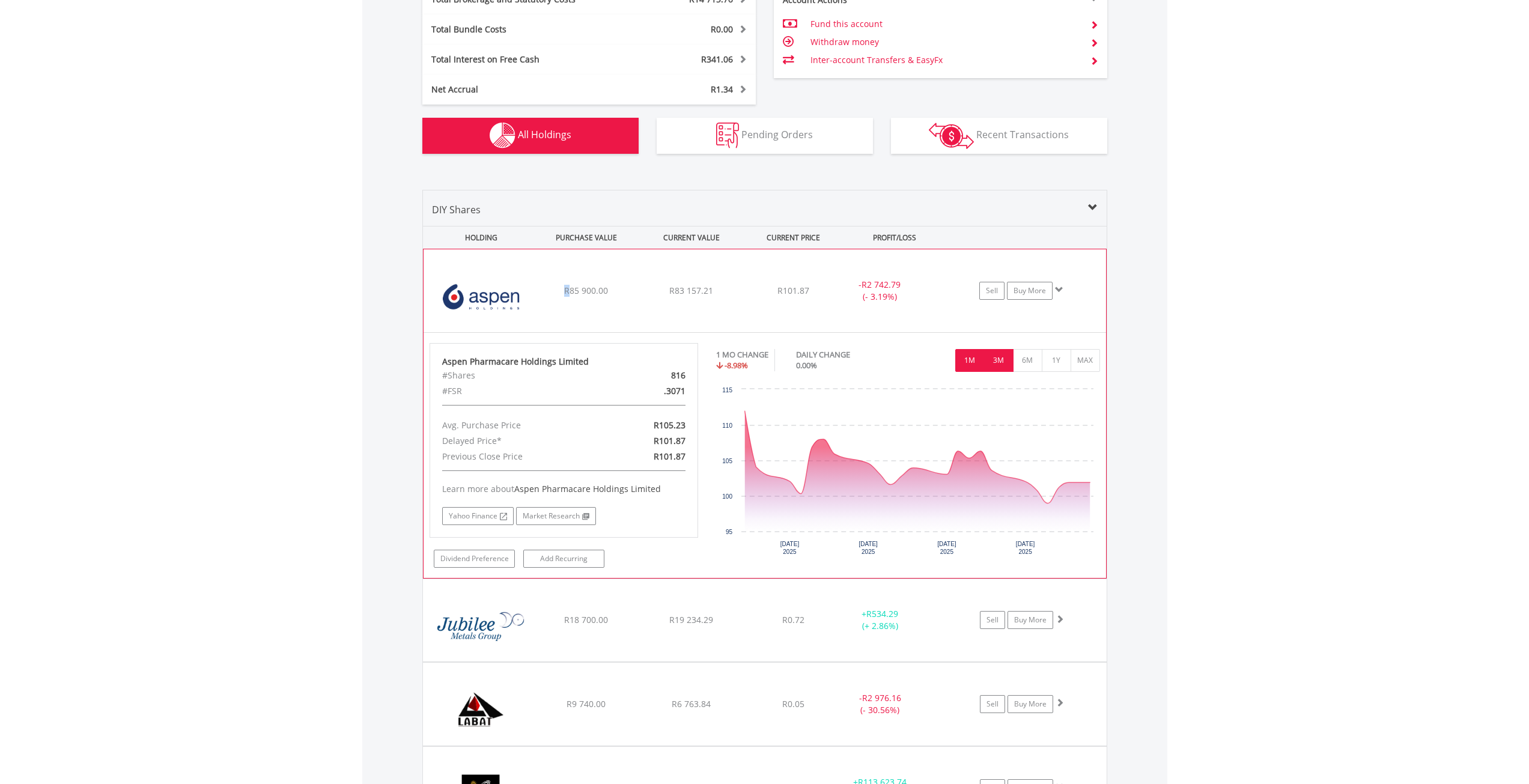
click at [996, 366] on button "3M" at bounding box center [999, 360] width 30 height 23
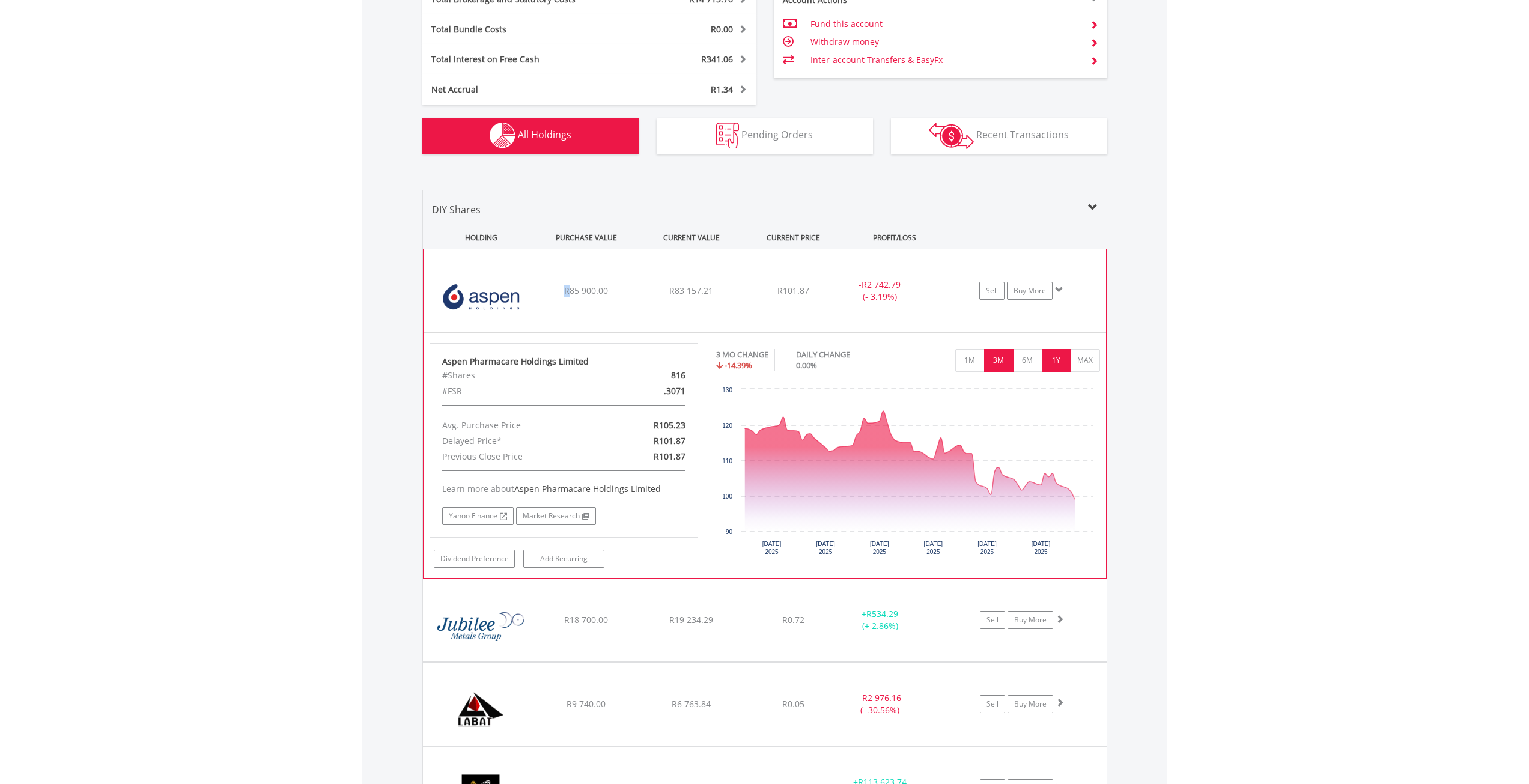
click at [1047, 365] on button "1Y" at bounding box center [1057, 360] width 30 height 23
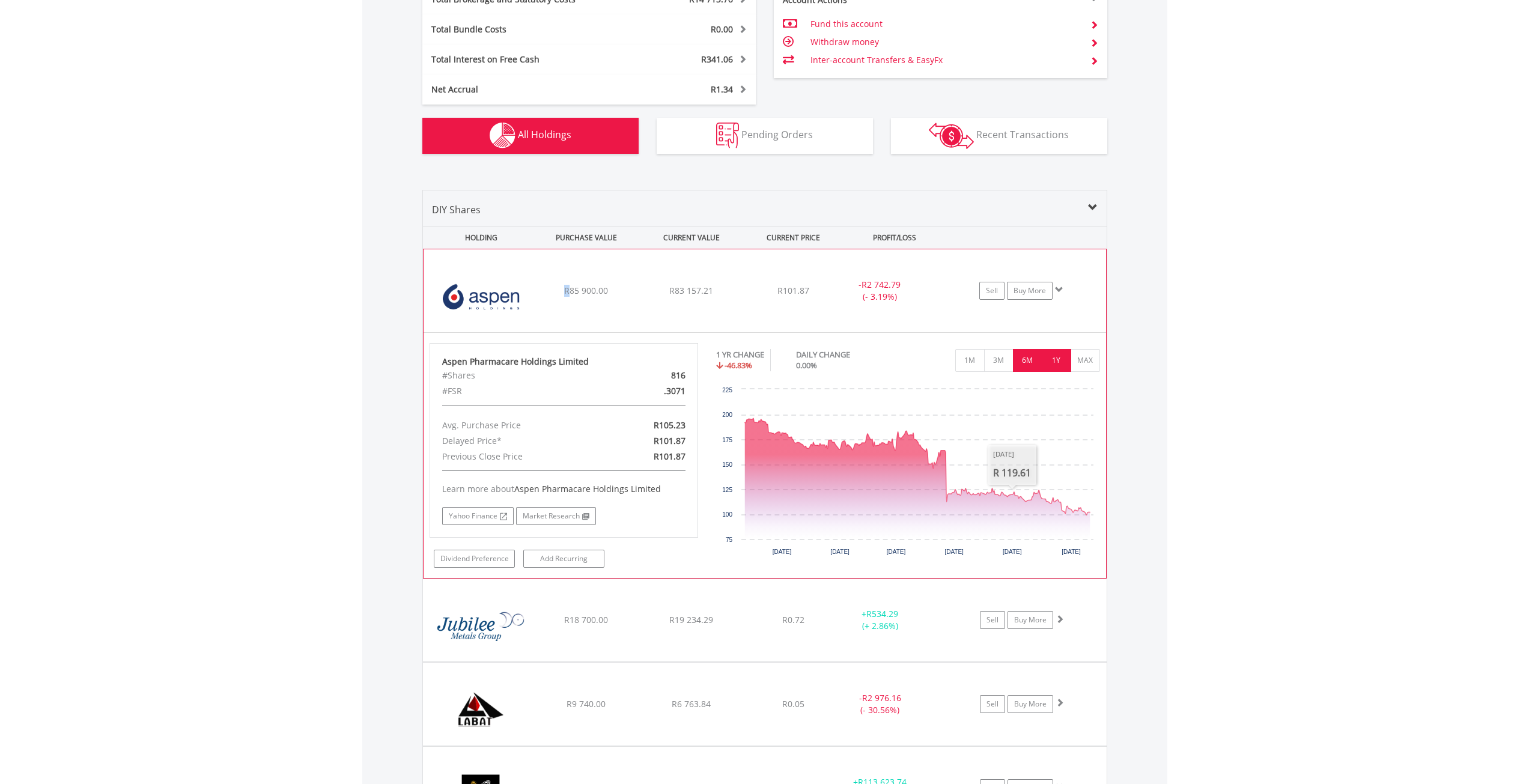
click at [1032, 363] on button "6M" at bounding box center [1028, 360] width 30 height 23
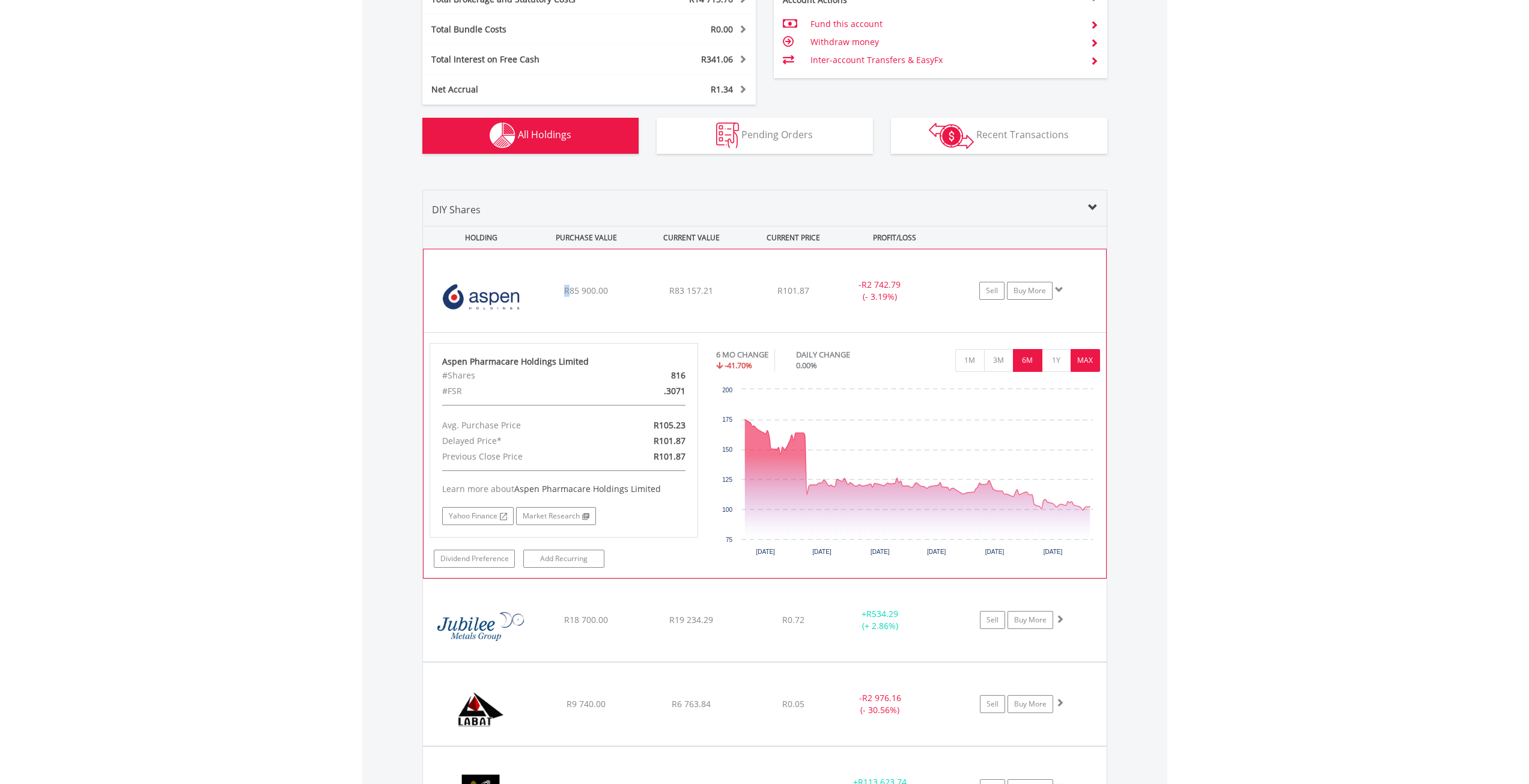
click at [1082, 363] on button "MAX" at bounding box center [1086, 360] width 30 height 23
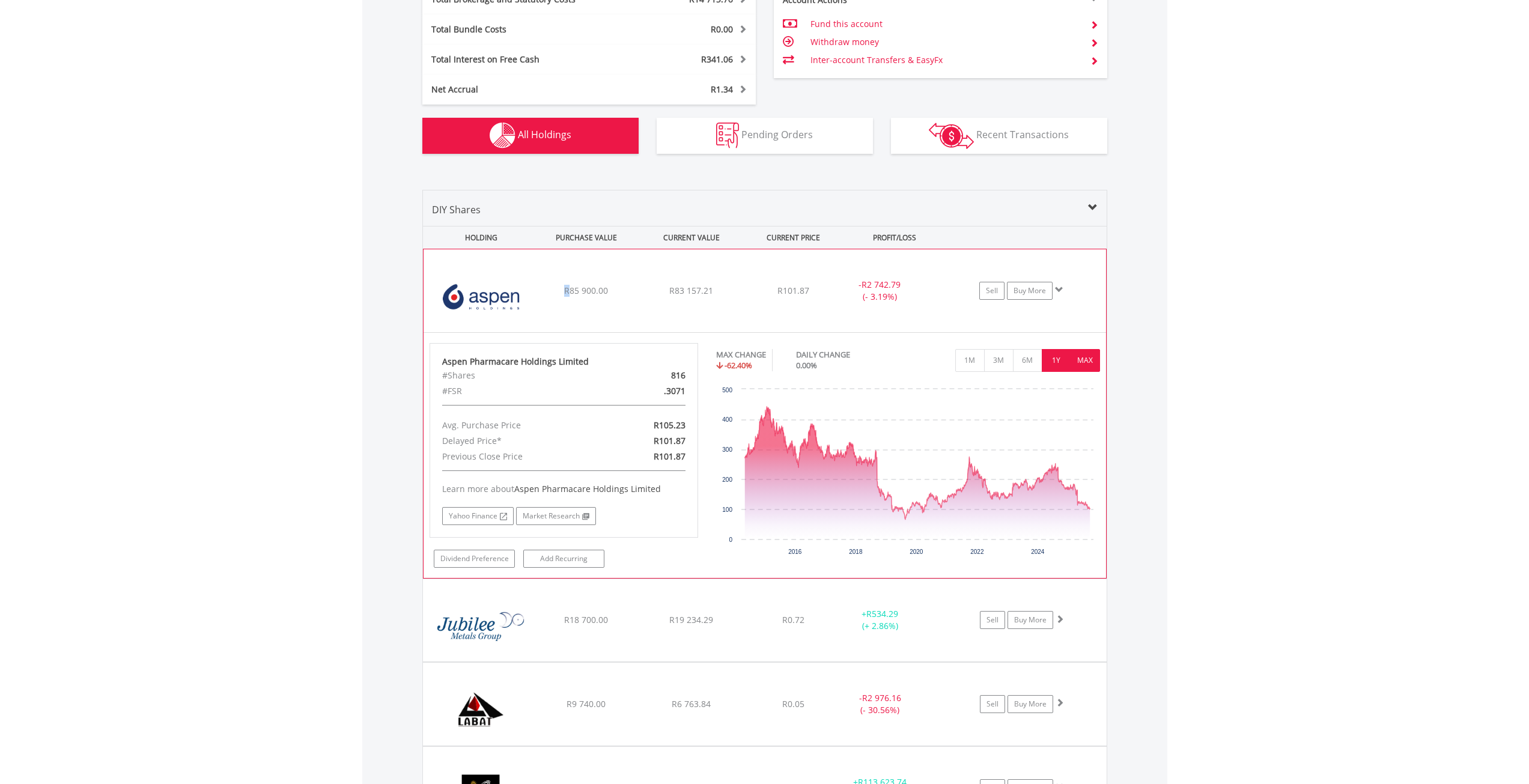
click at [1060, 359] on button "1Y" at bounding box center [1057, 360] width 30 height 23
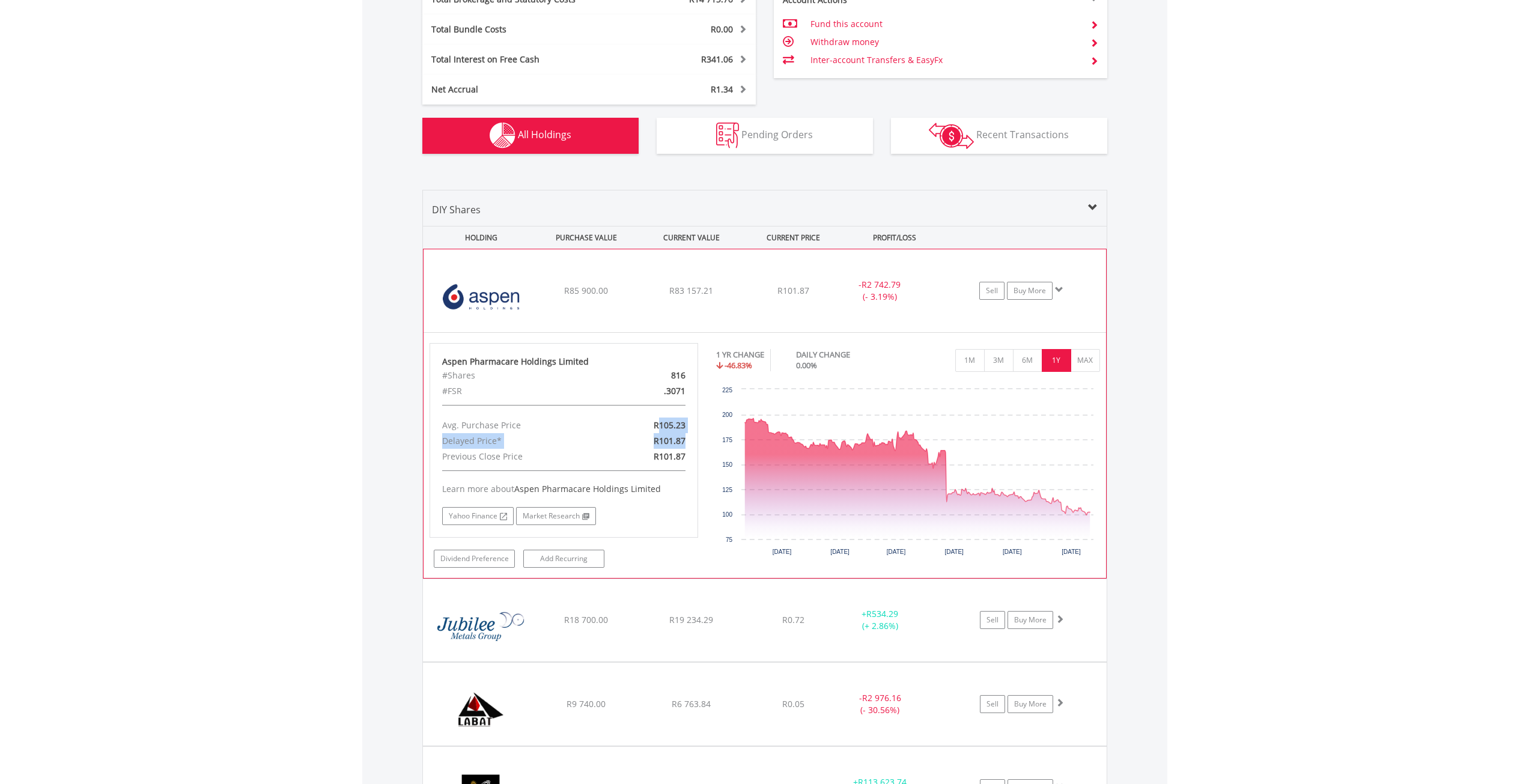
drag, startPoint x: 660, startPoint y: 428, endPoint x: 796, endPoint y: 465, distance: 140.9
click at [710, 437] on div "Aspen Pharmacare Holdings Limited #Shares 816 #FSR .3071 Avg. Purchase Price R1…" at bounding box center [765, 455] width 688 height 225
click at [819, 469] on icon "Interactive chart" at bounding box center [918, 478] width 346 height 121
click at [755, 441] on icon "Interactive chart" at bounding box center [918, 478] width 346 height 121
click at [969, 365] on button "1M" at bounding box center [970, 360] width 30 height 23
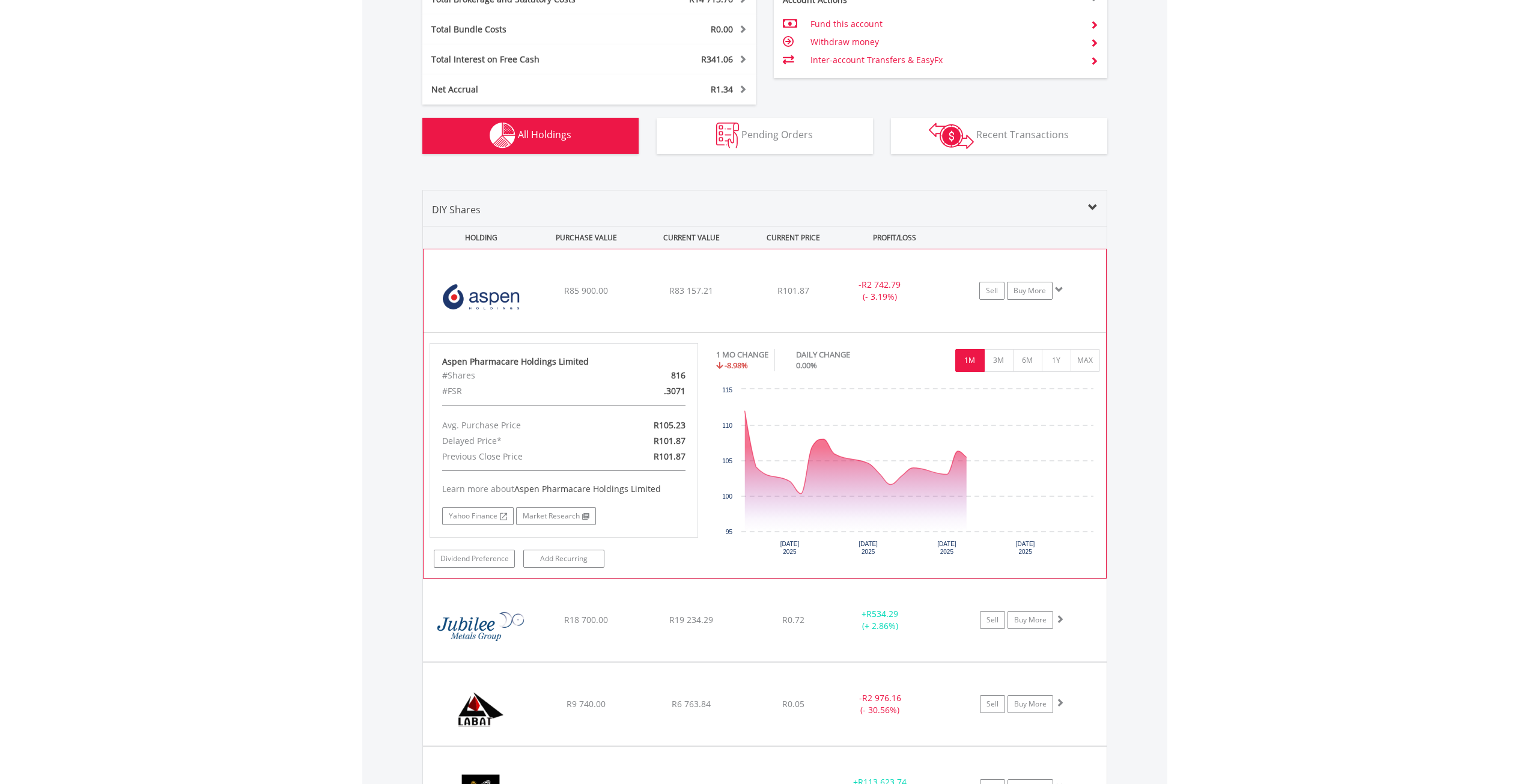
drag, startPoint x: 927, startPoint y: 288, endPoint x: 878, endPoint y: 286, distance: 49.0
click at [918, 288] on div "- R2 742.79 (- 3.19%)" at bounding box center [894, 291] width 120 height 24
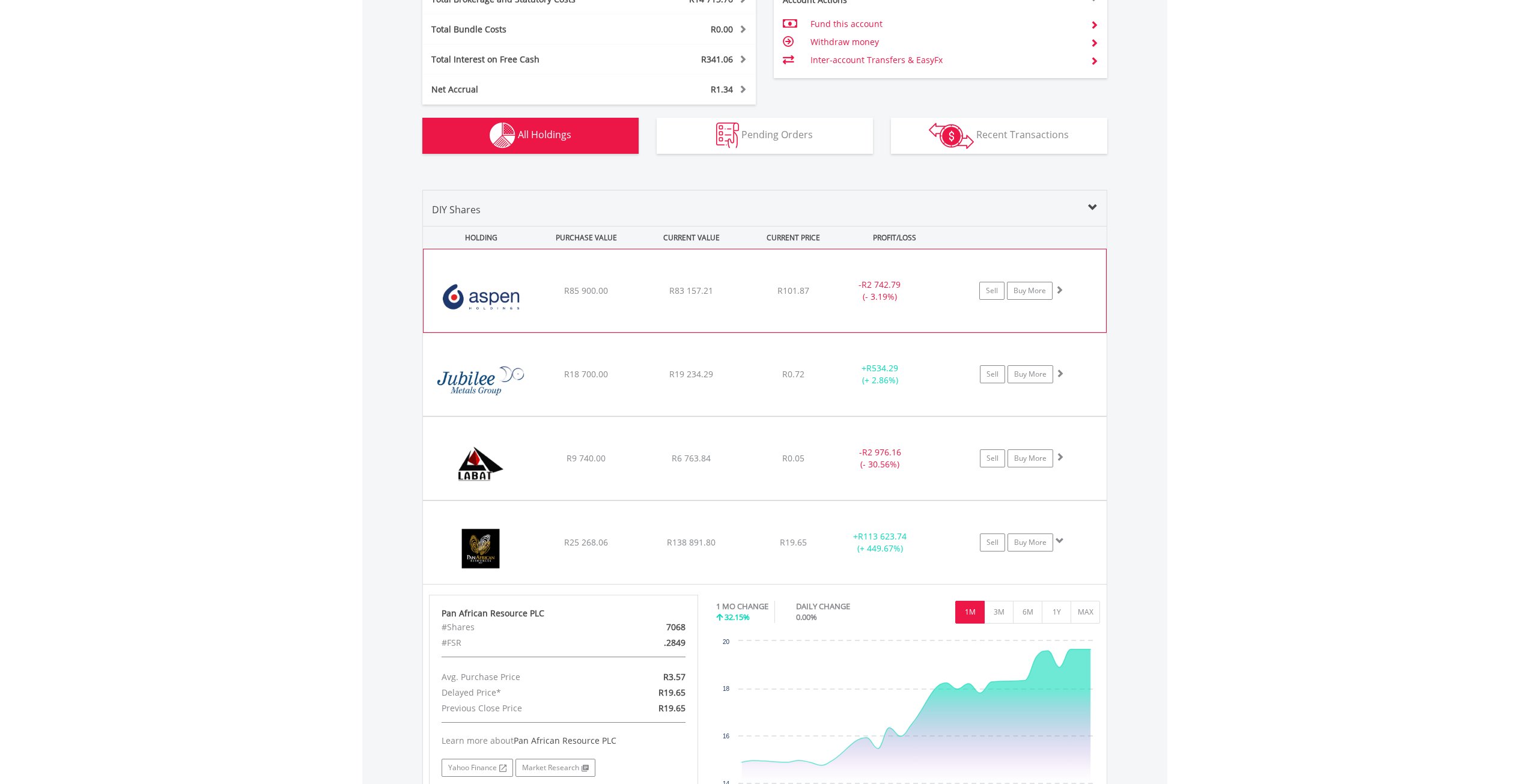
click at [908, 296] on div "- R2 742.79 (- 3.19%)" at bounding box center [880, 291] width 90 height 24
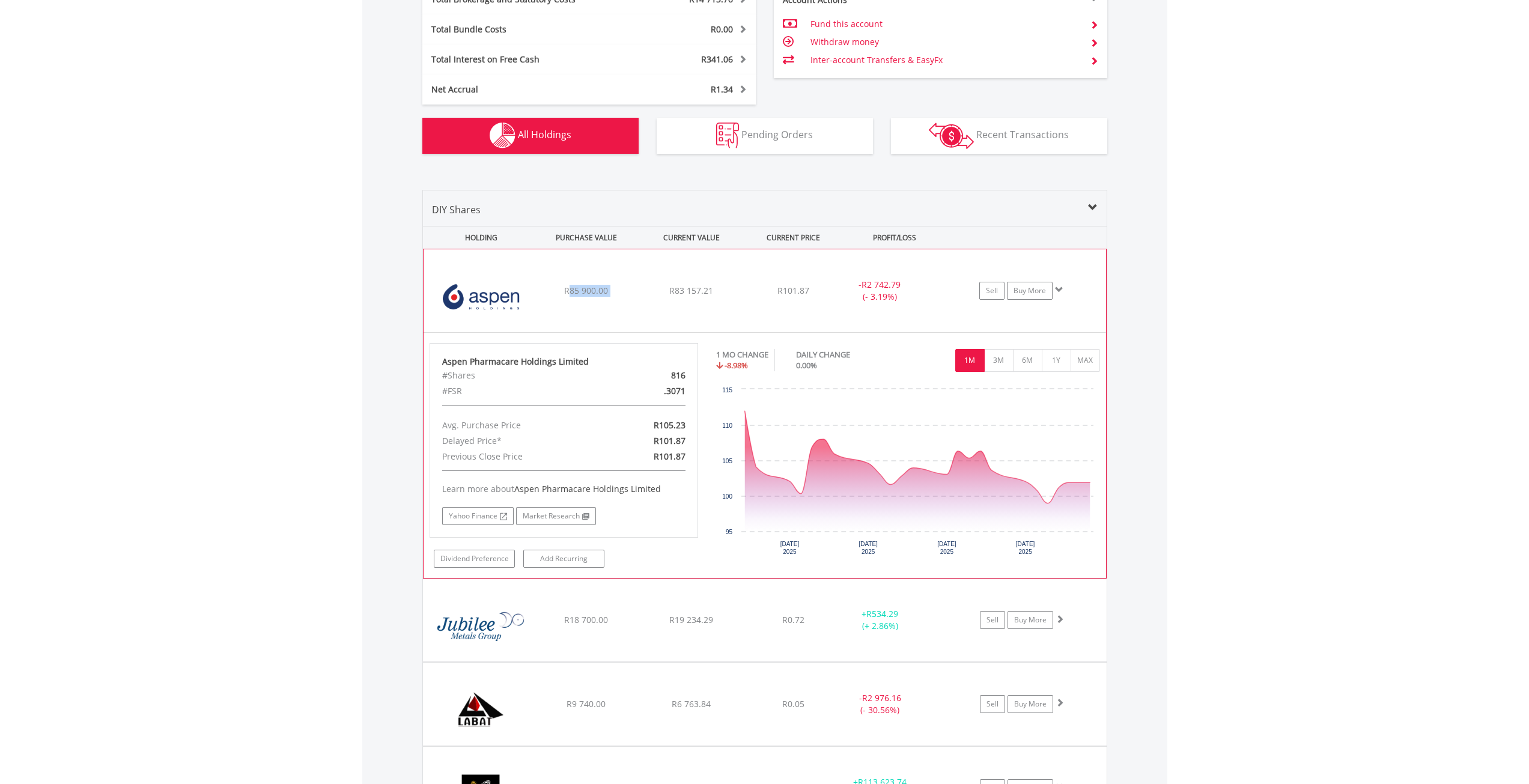
drag, startPoint x: 568, startPoint y: 288, endPoint x: 688, endPoint y: 314, distance: 122.8
click at [672, 302] on div "﻿ Aspen Pharmacare Holdings Limited R85 900.00 R83 157.21 R101.87 - R2 742.79 (…" at bounding box center [764, 291] width 682 height 83
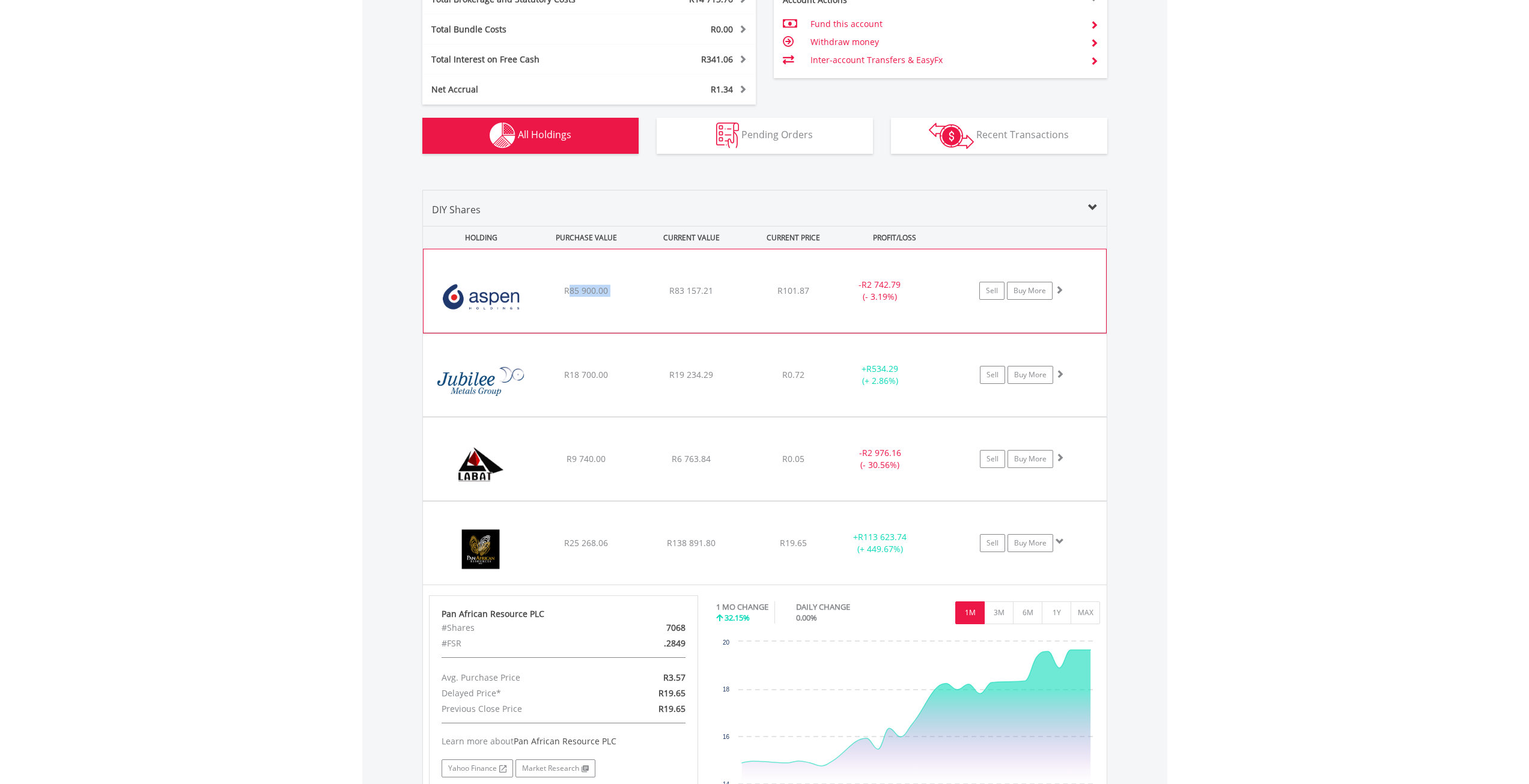
click at [602, 302] on div "﻿ Aspen Pharmacare Holdings Limited R85 900.00 R83 157.21 R101.87 - R2 742.79 (…" at bounding box center [764, 291] width 682 height 83
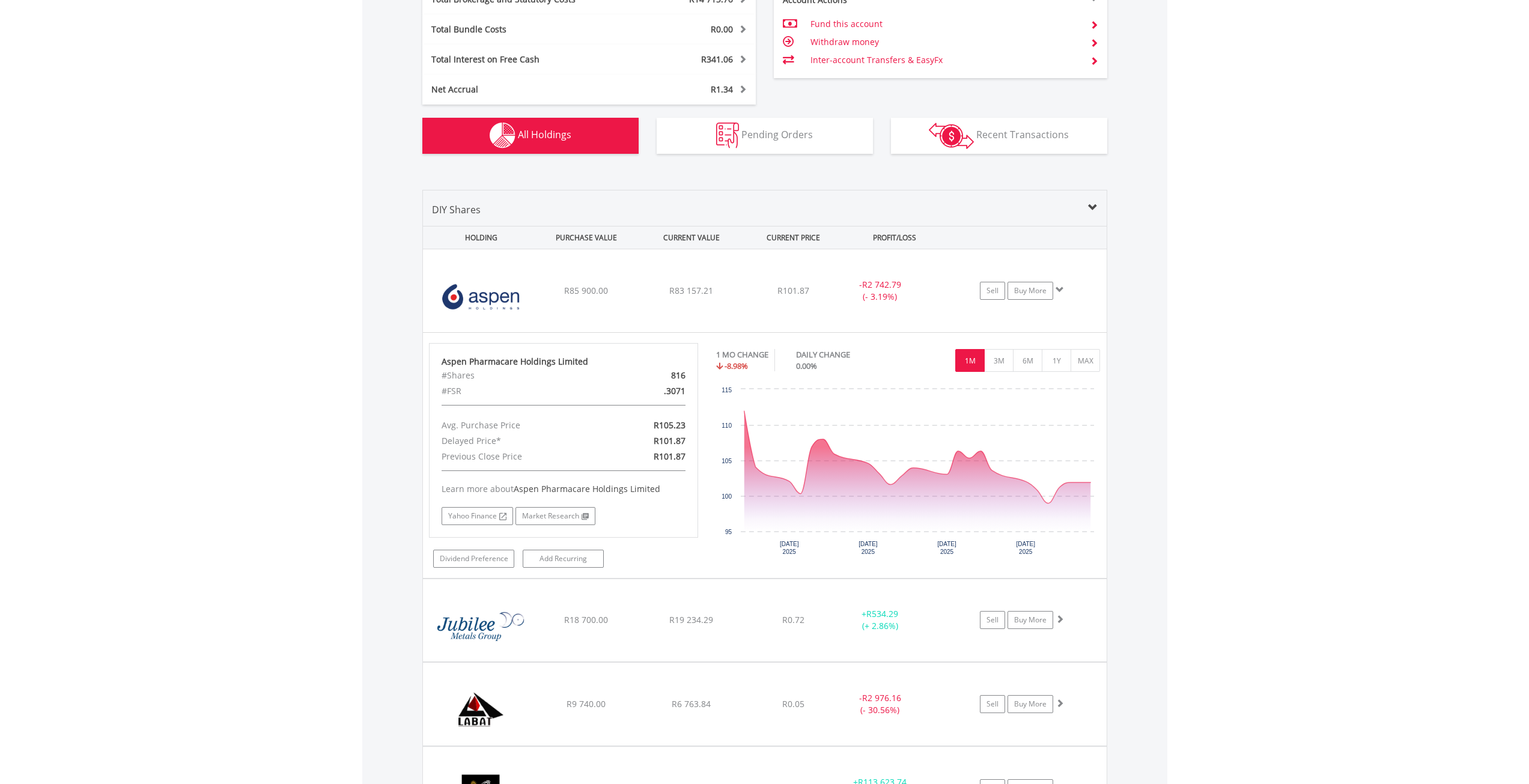
click at [295, 388] on body "My Investments Invest Now New Listings Sell My Recurring Investments Pending Or…" at bounding box center [764, 531] width 1529 height 2512
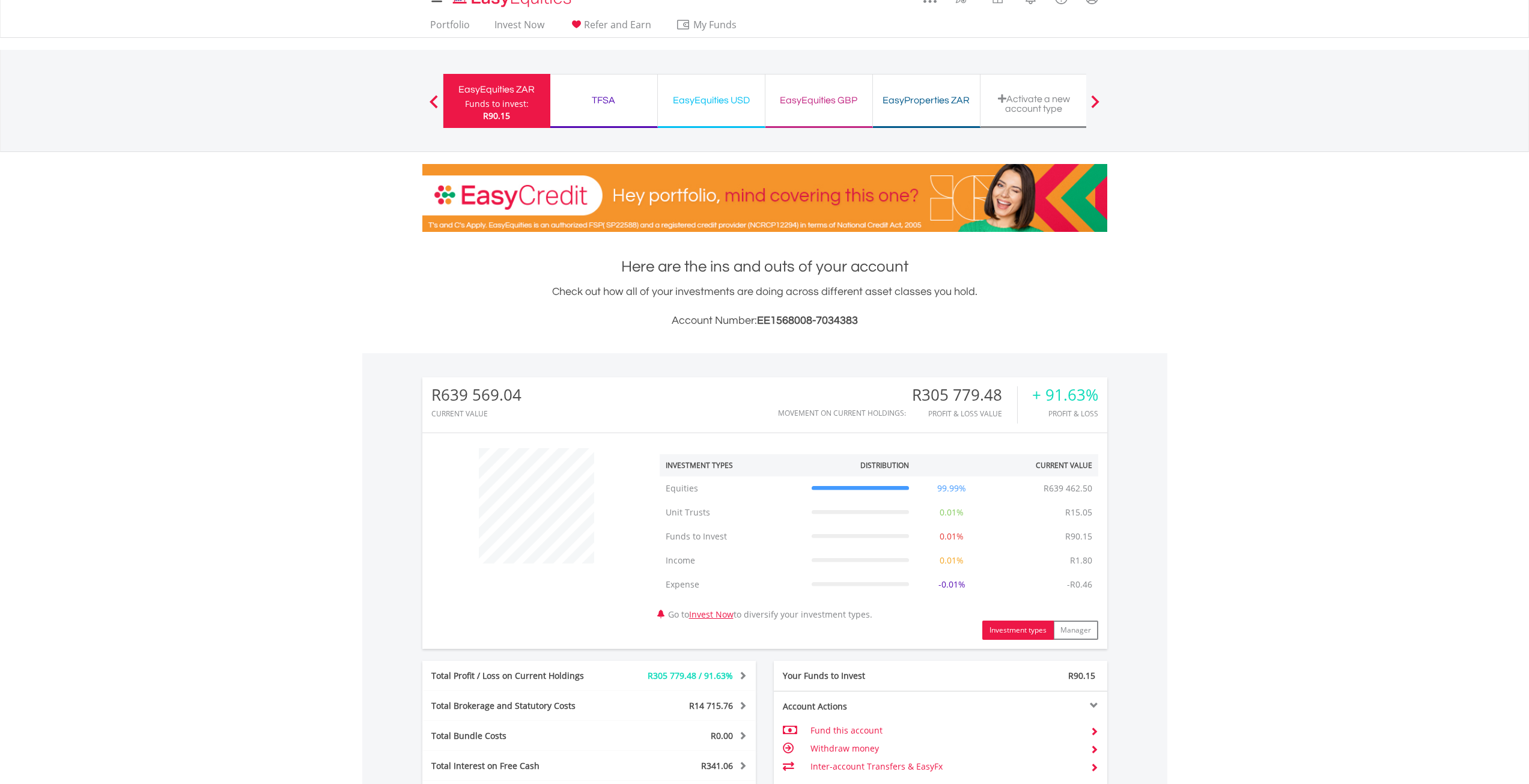
scroll to position [0, 0]
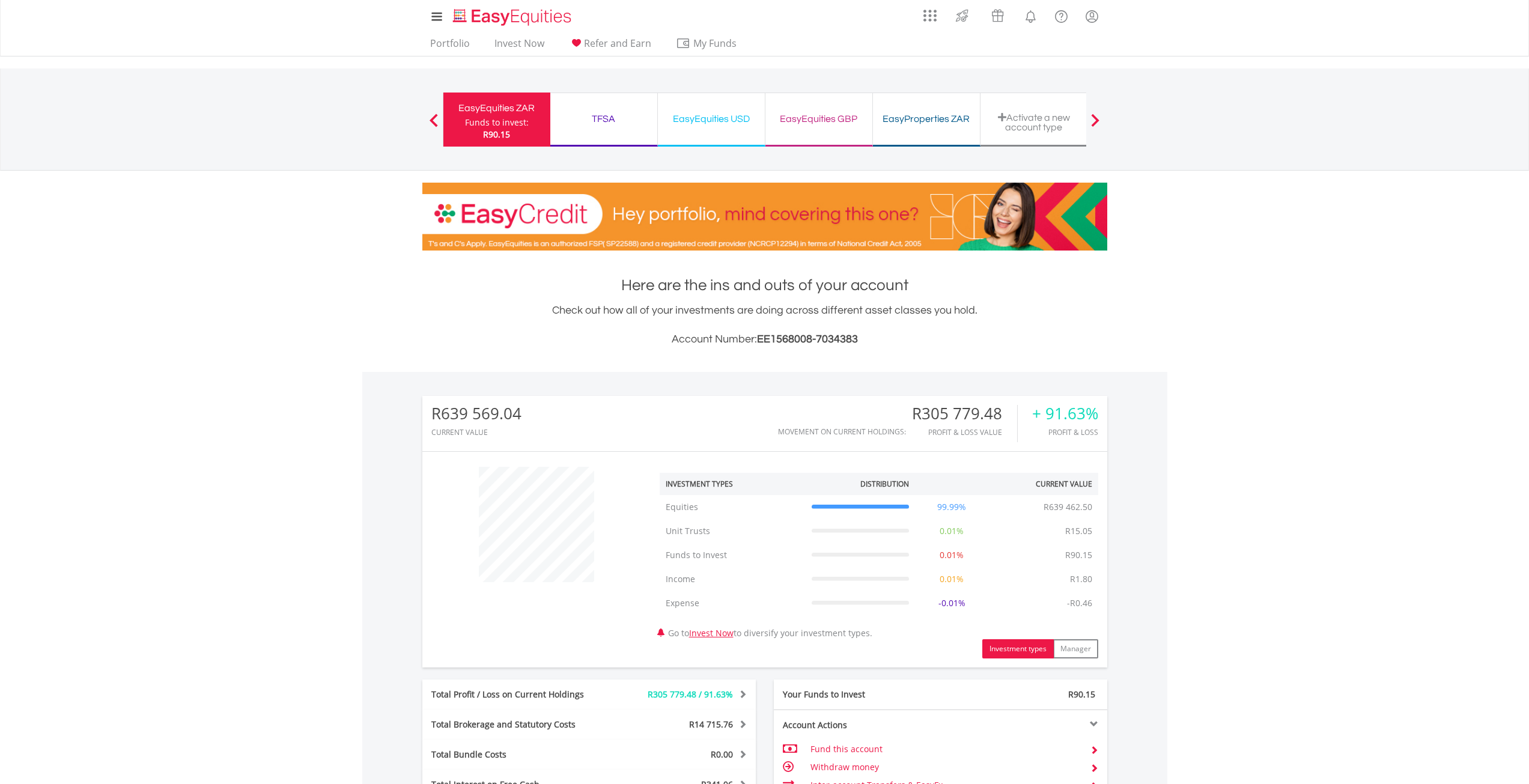
drag, startPoint x: 521, startPoint y: 409, endPoint x: 301, endPoint y: 427, distance: 220.7
